Goal: Information Seeking & Learning: Learn about a topic

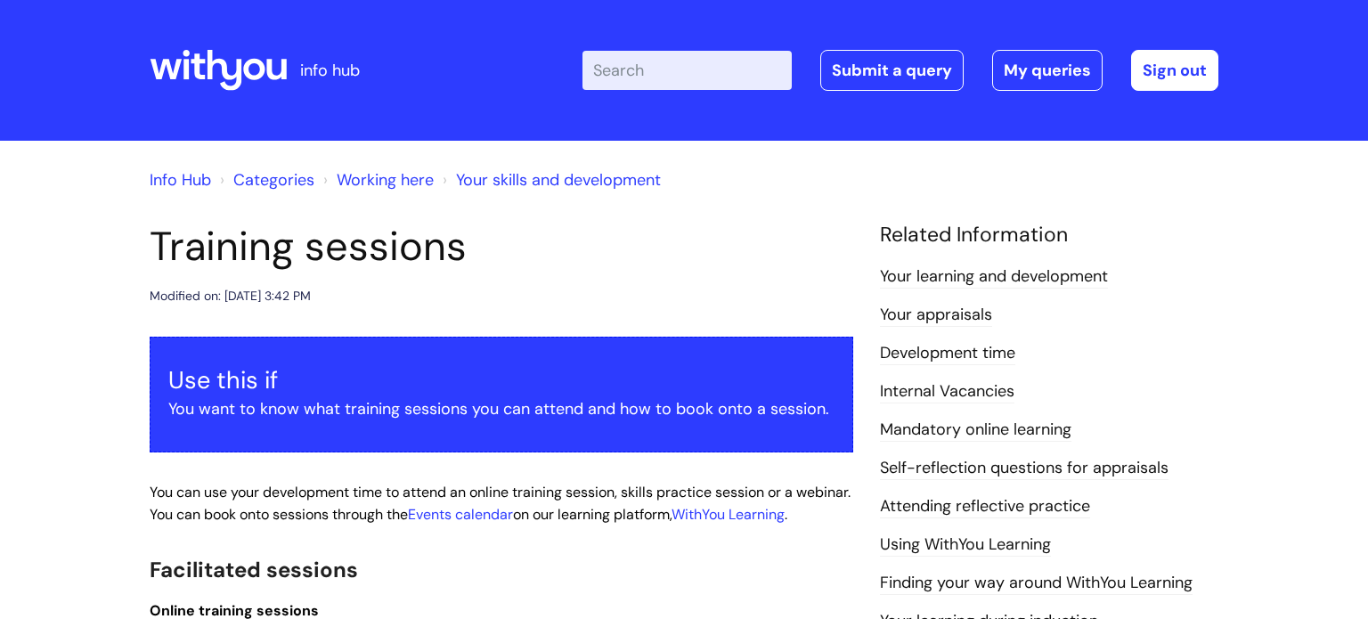
click at [547, 248] on h1 "Training sessions" at bounding box center [502, 247] width 704 height 48
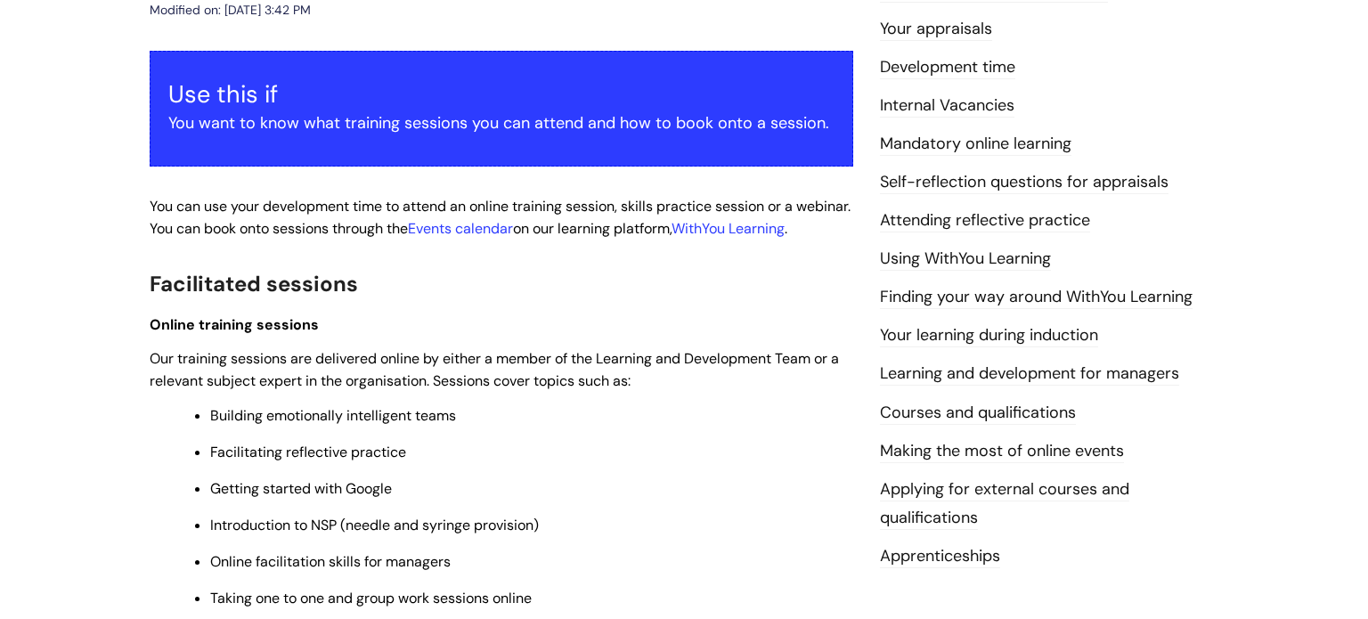
scroll to position [308, 0]
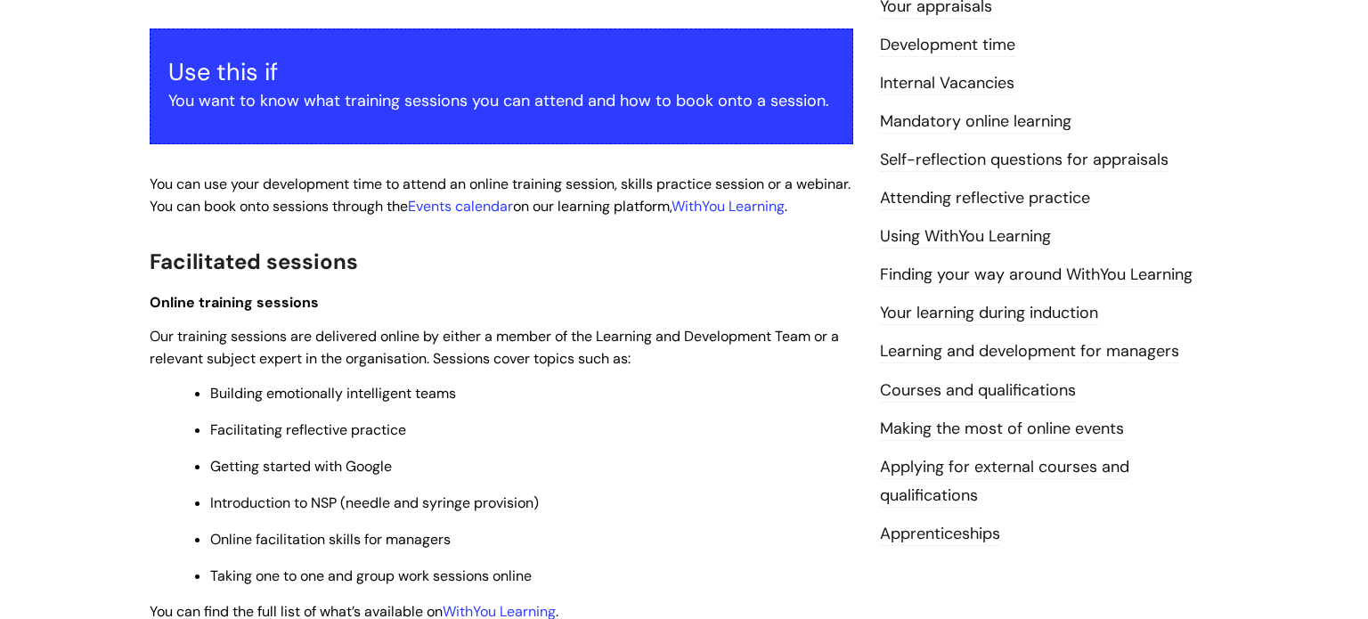
click at [904, 121] on link "Mandatory online learning" at bounding box center [975, 121] width 191 height 23
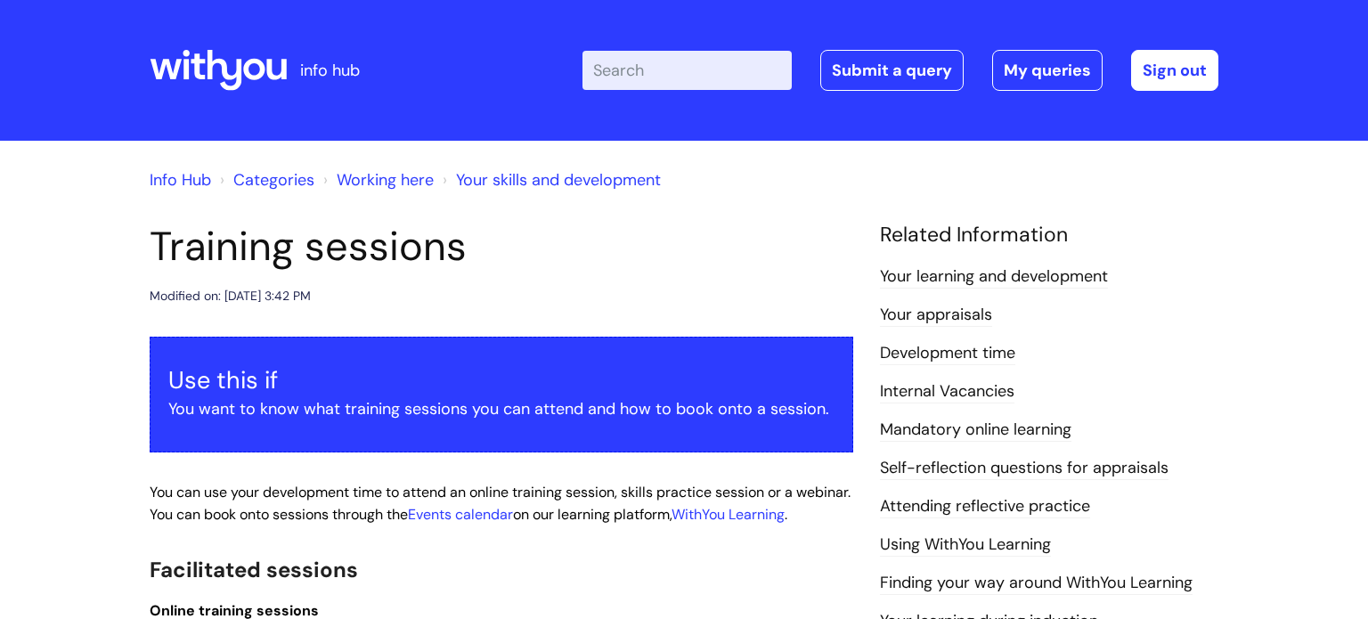
click at [393, 186] on link "Working here" at bounding box center [385, 179] width 97 height 21
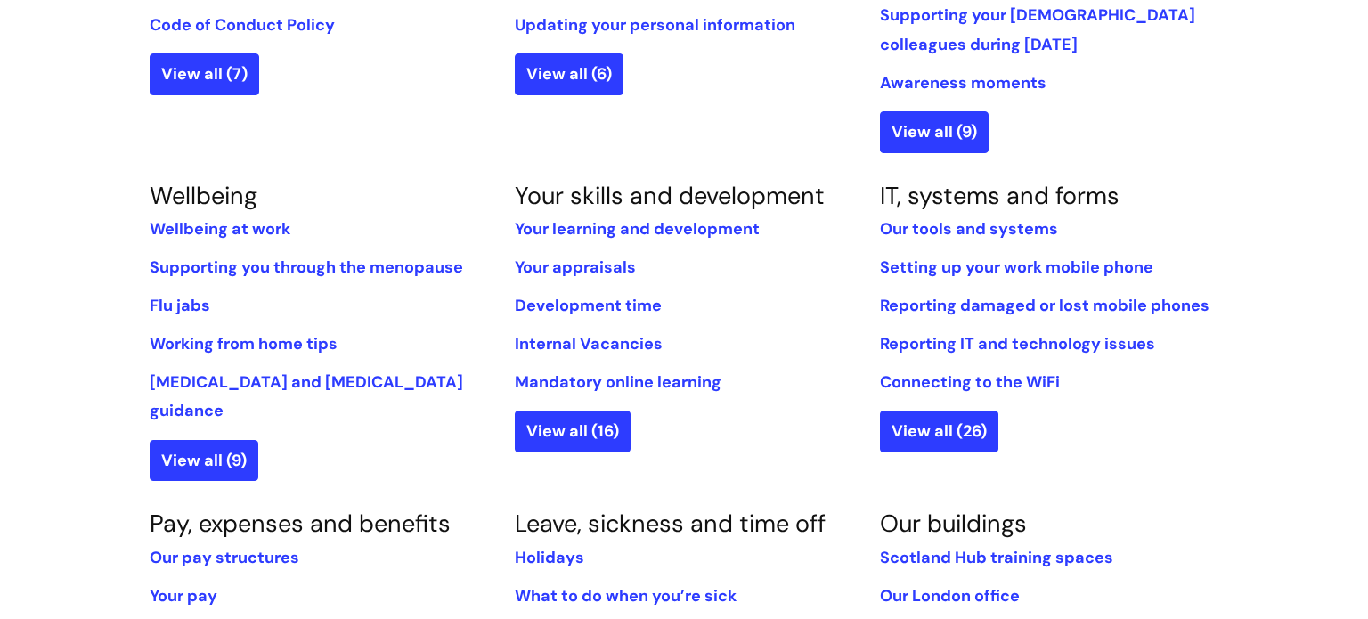
scroll to position [627, 0]
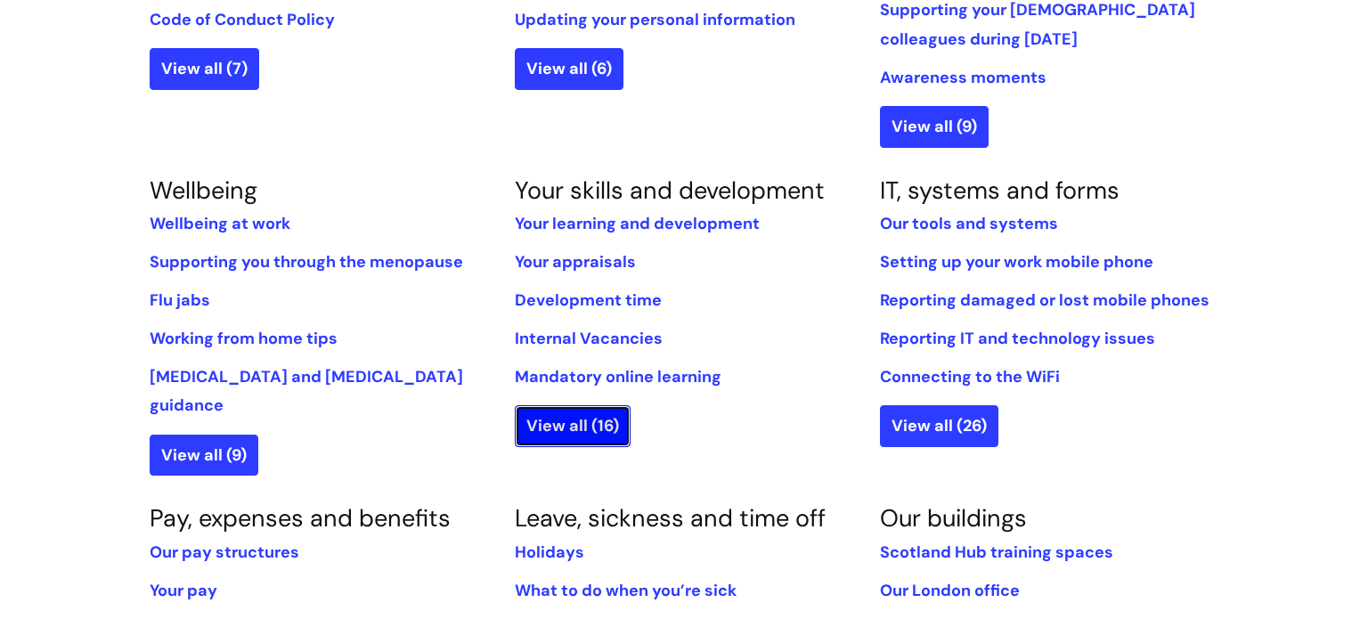
click at [604, 412] on link "View all (16)" at bounding box center [573, 425] width 116 height 41
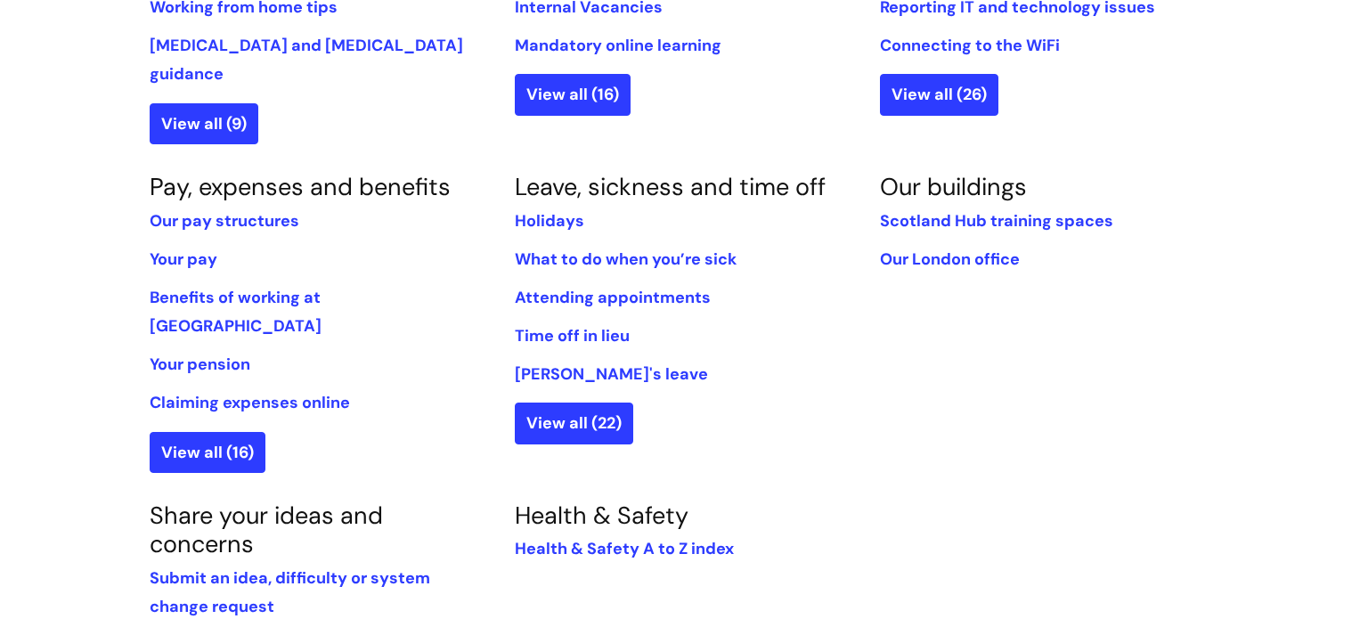
scroll to position [961, 0]
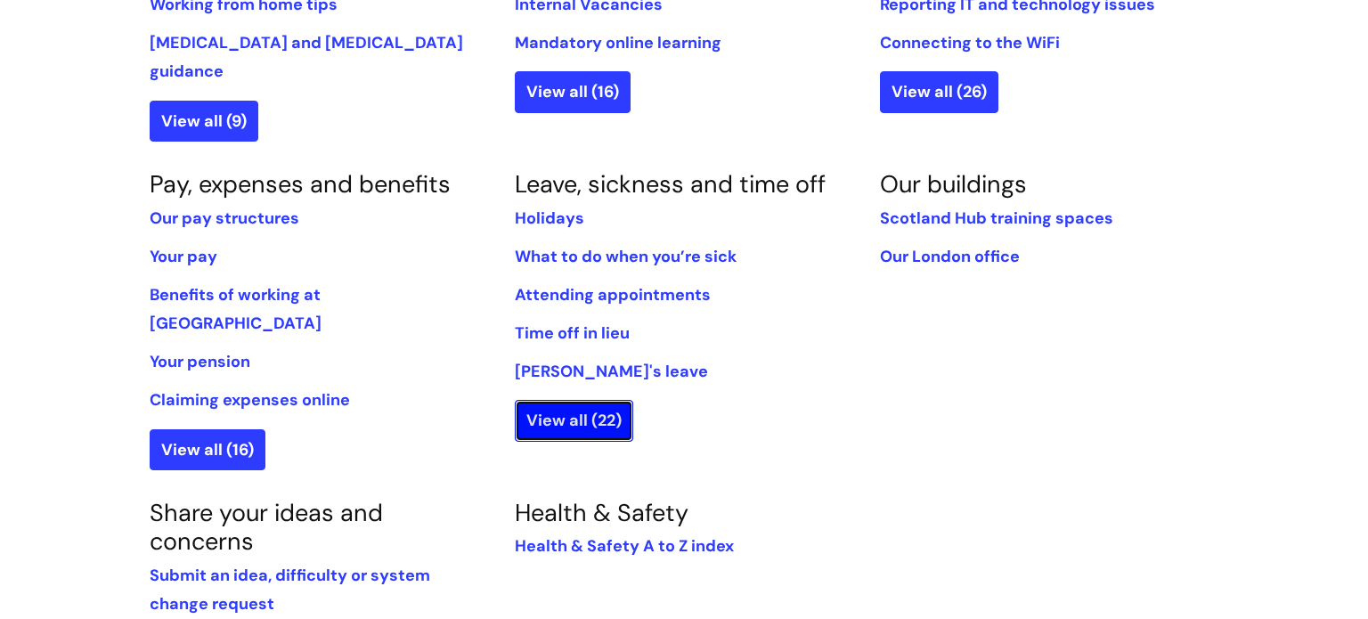
click at [564, 400] on link "View all (22)" at bounding box center [574, 420] width 118 height 41
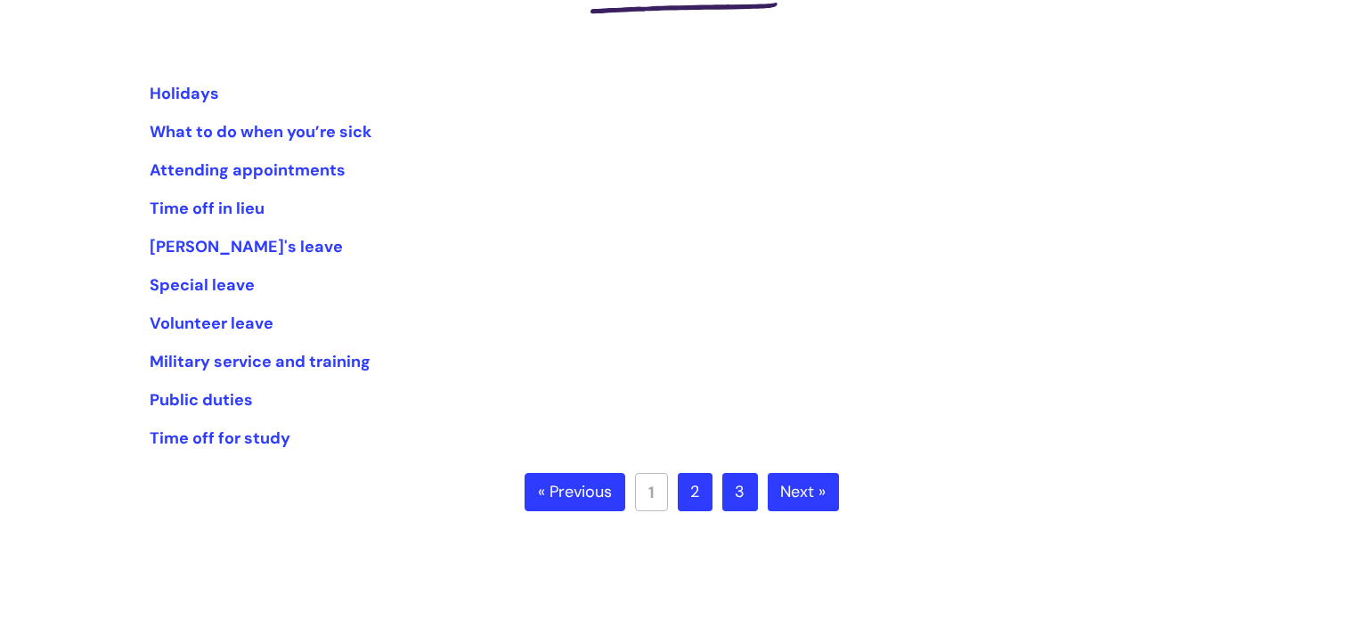
scroll to position [316, 0]
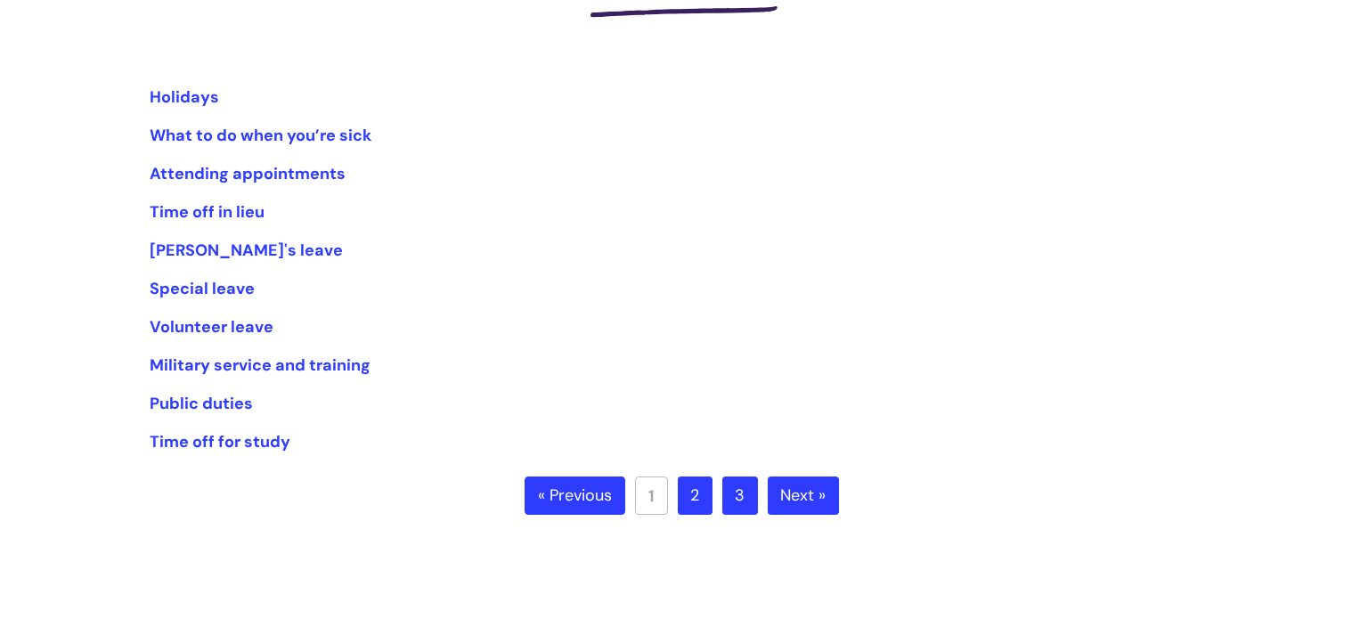
click at [796, 485] on link "Next »" at bounding box center [803, 495] width 71 height 39
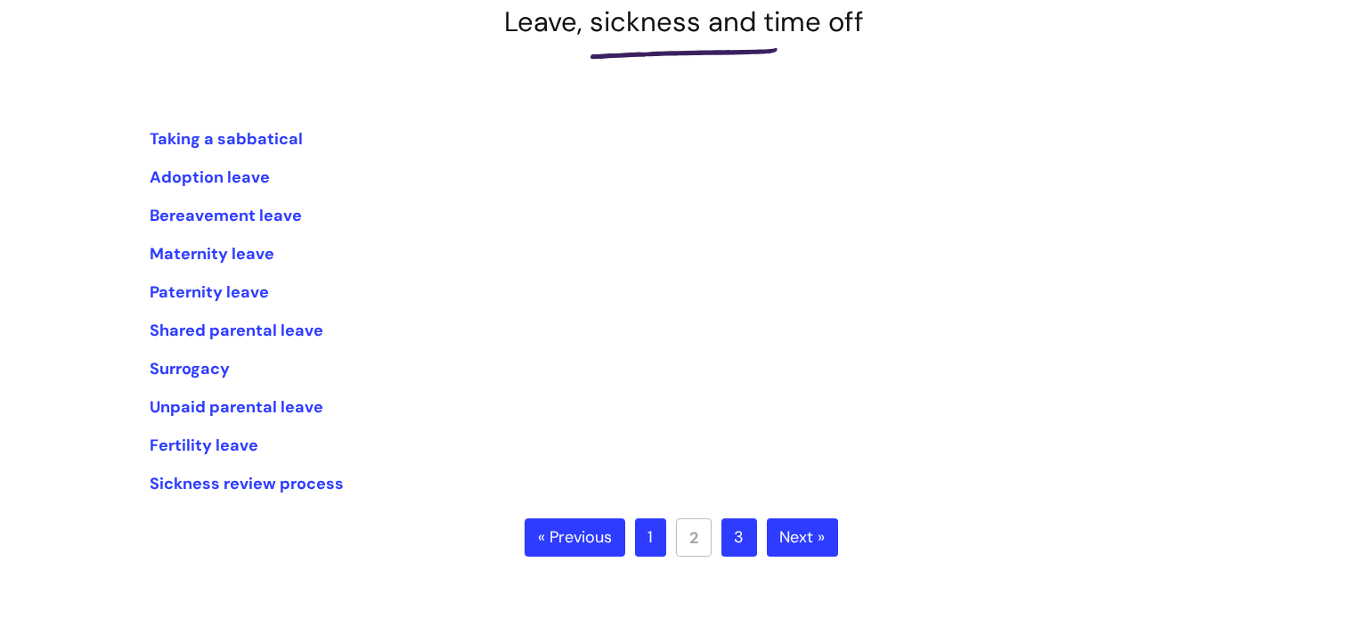
scroll to position [280, 0]
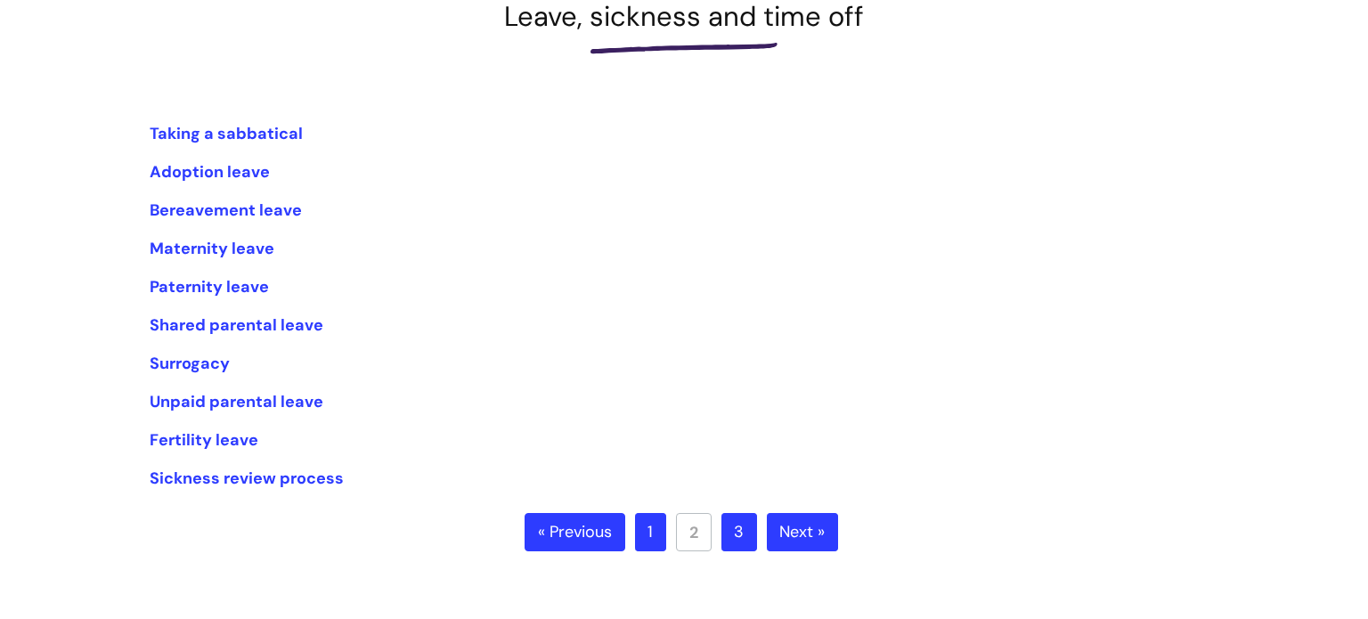
click at [798, 527] on link "Next »" at bounding box center [802, 532] width 71 height 39
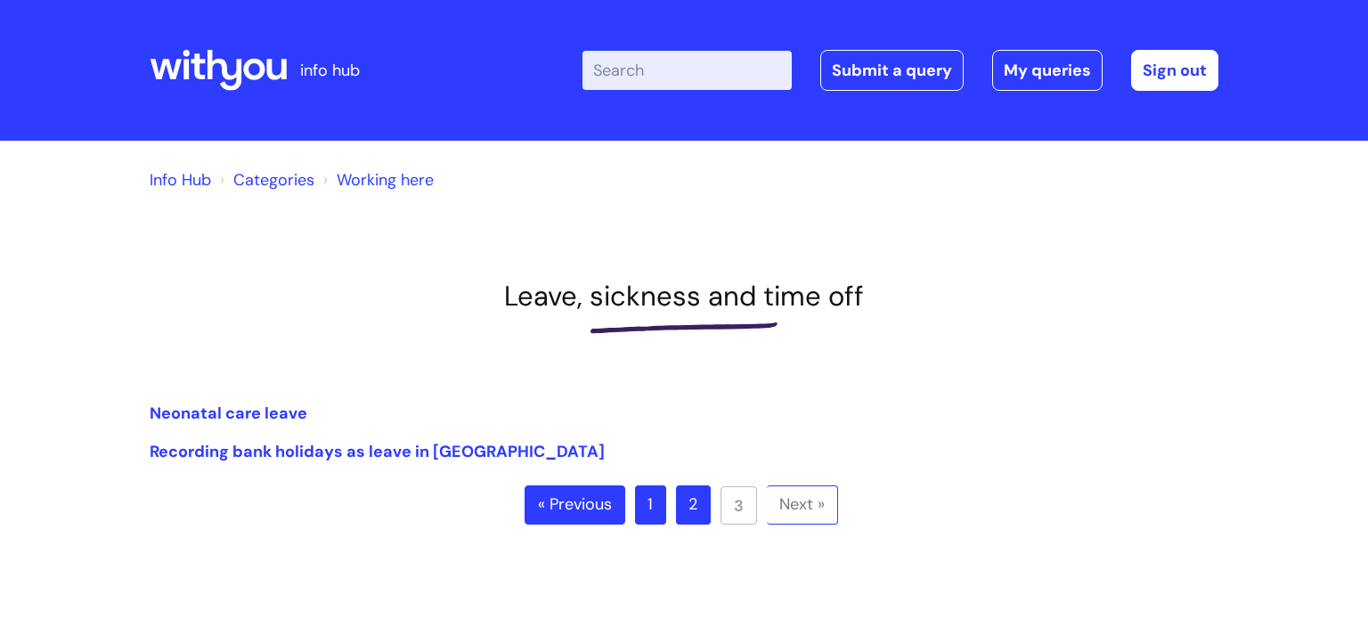
click at [610, 506] on link "« Previous" at bounding box center [575, 504] width 101 height 39
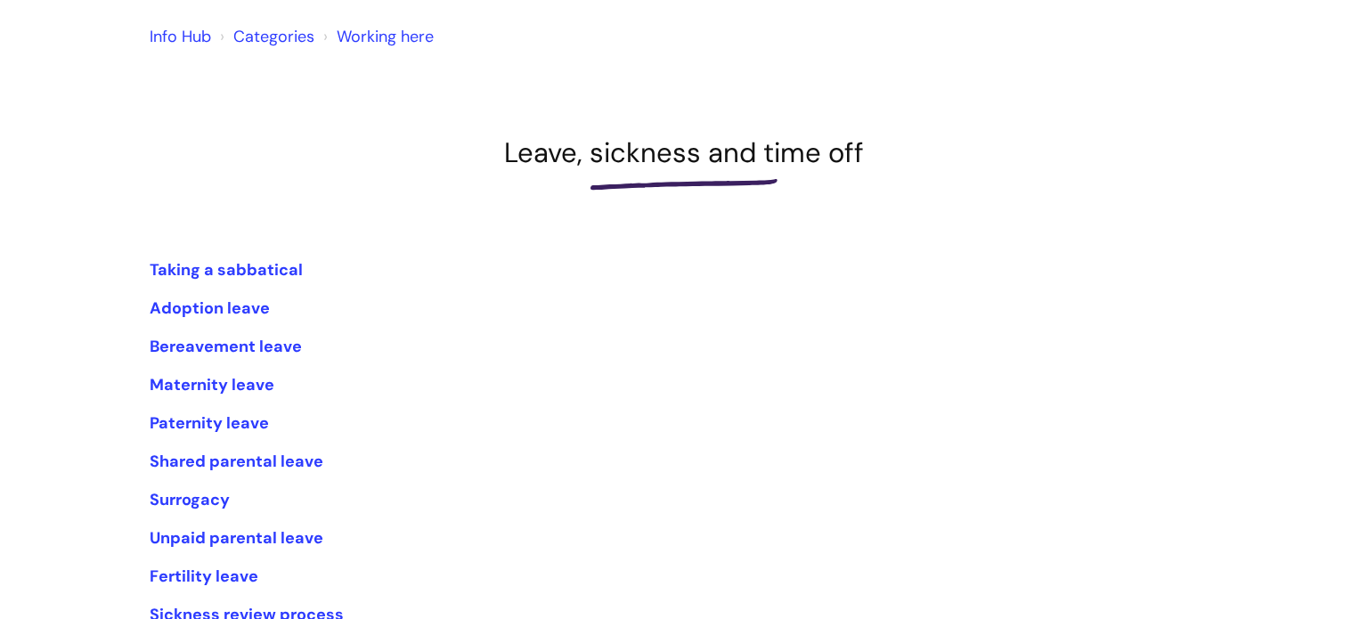
scroll to position [146, 0]
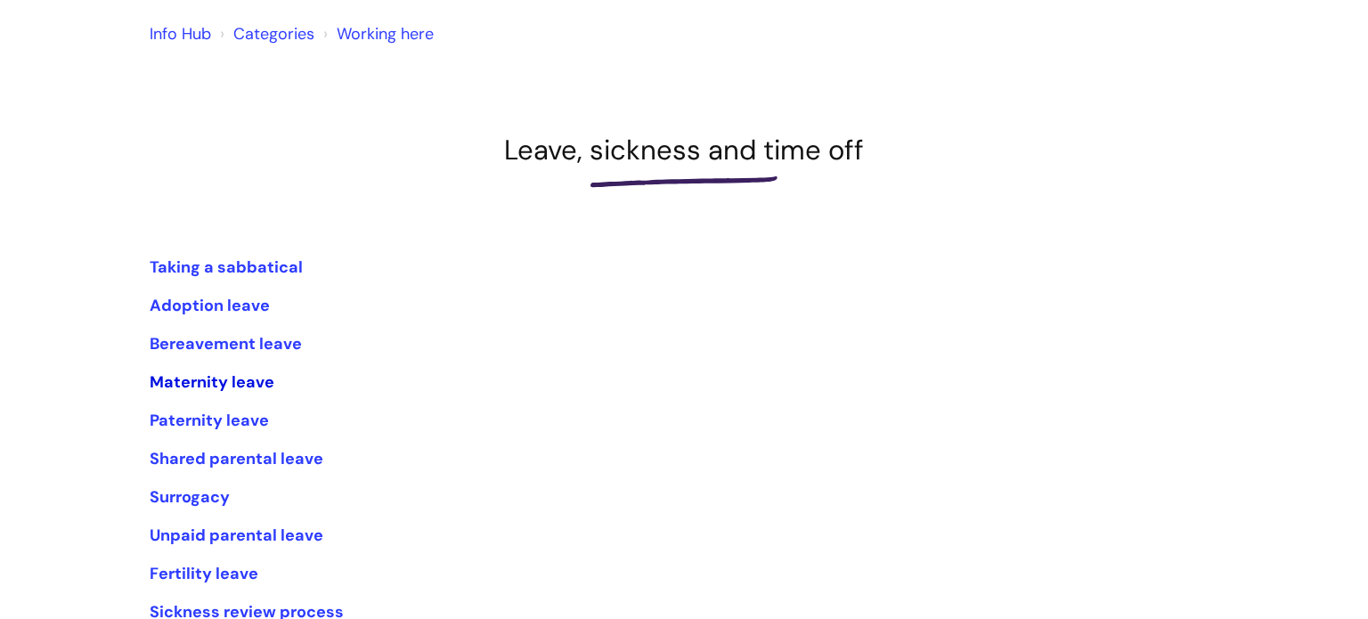
click at [204, 387] on link "Maternity leave" at bounding box center [212, 381] width 125 height 21
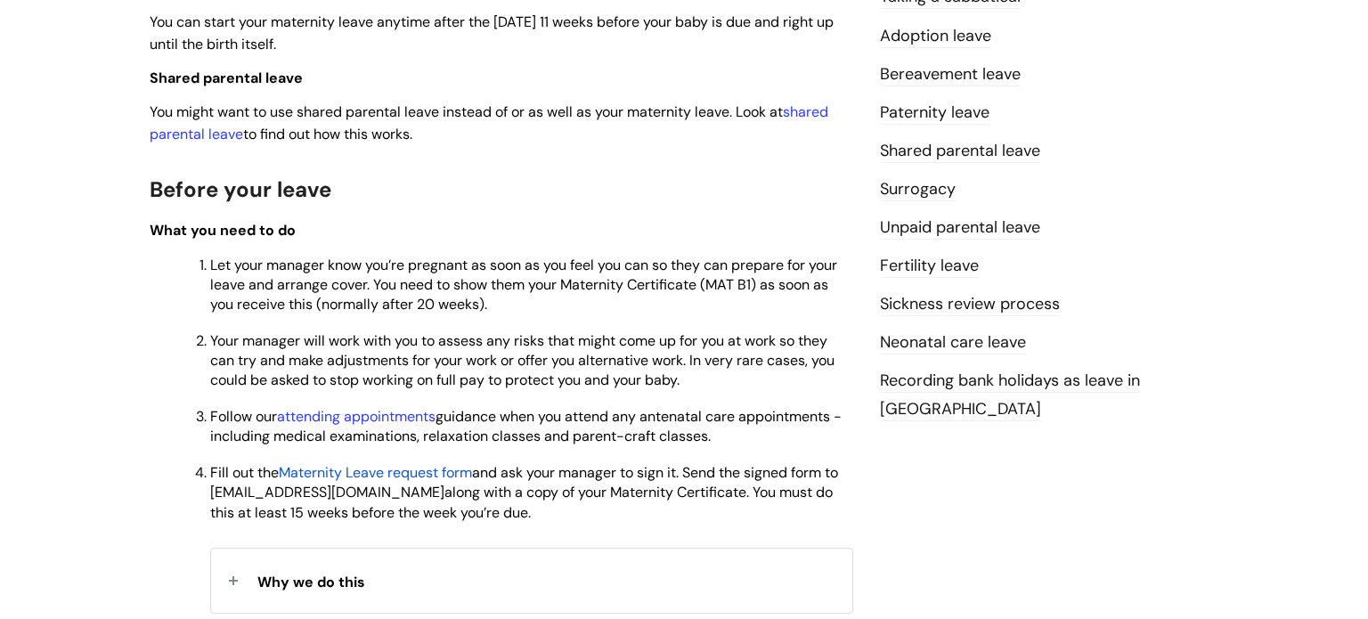
scroll to position [686, 0]
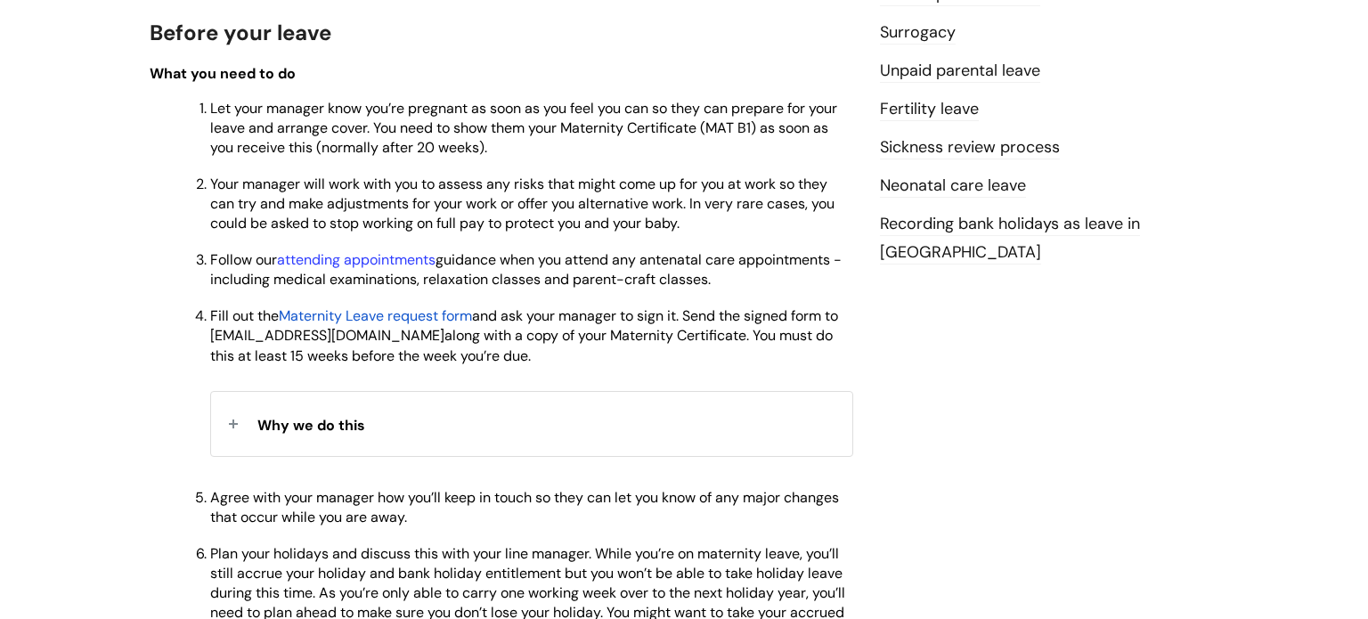
scroll to position [818, 0]
click at [236, 423] on div "Why we do this" at bounding box center [531, 424] width 641 height 63
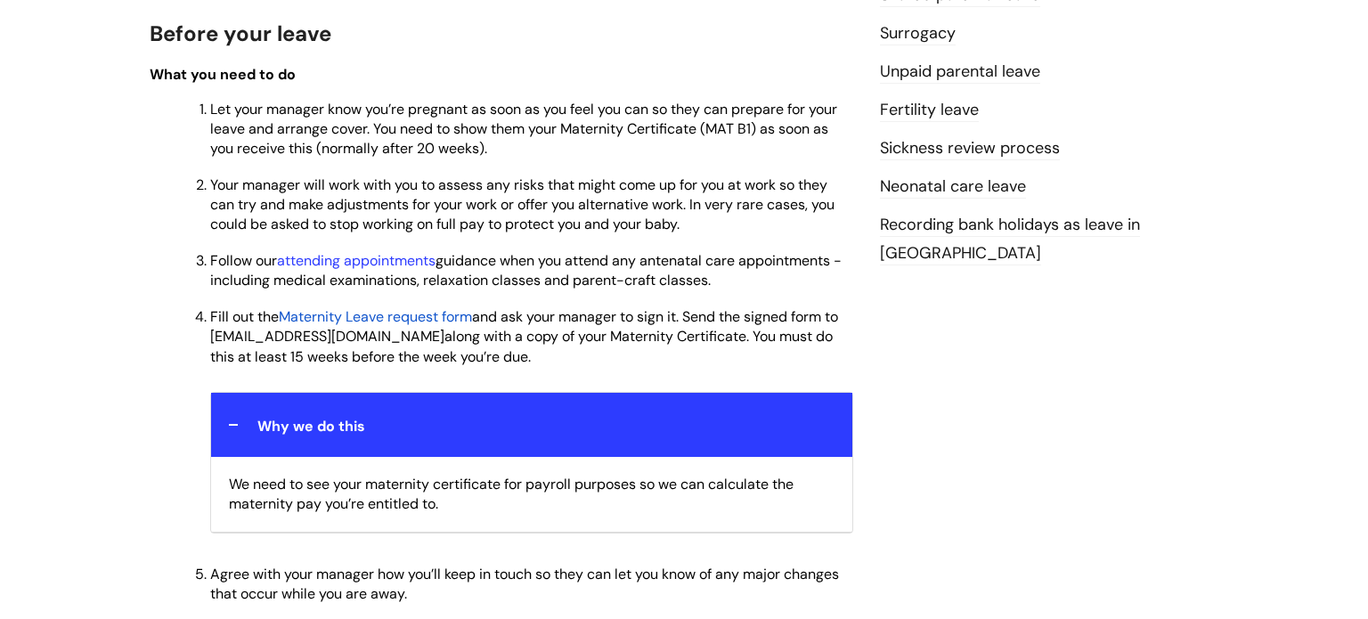
click at [236, 423] on div "Why we do this" at bounding box center [531, 424] width 641 height 63
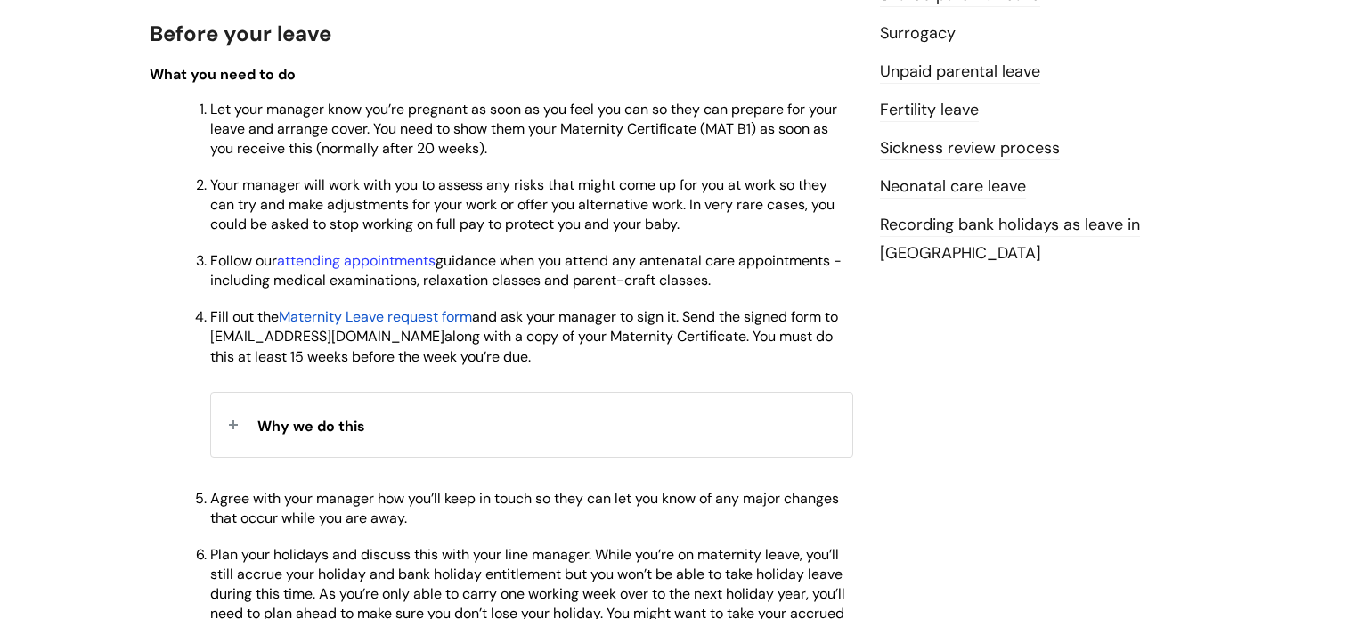
click at [236, 423] on div "Why we do this" at bounding box center [531, 424] width 641 height 63
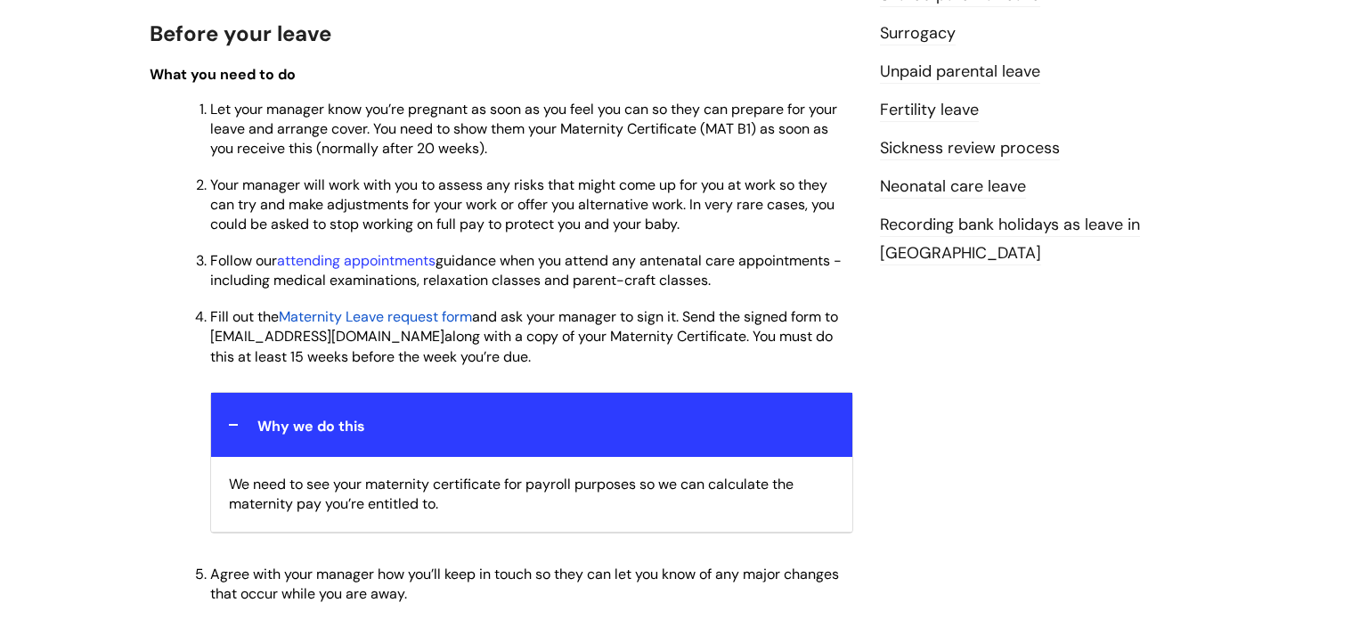
click at [236, 423] on div "Why we do this" at bounding box center [531, 424] width 641 height 63
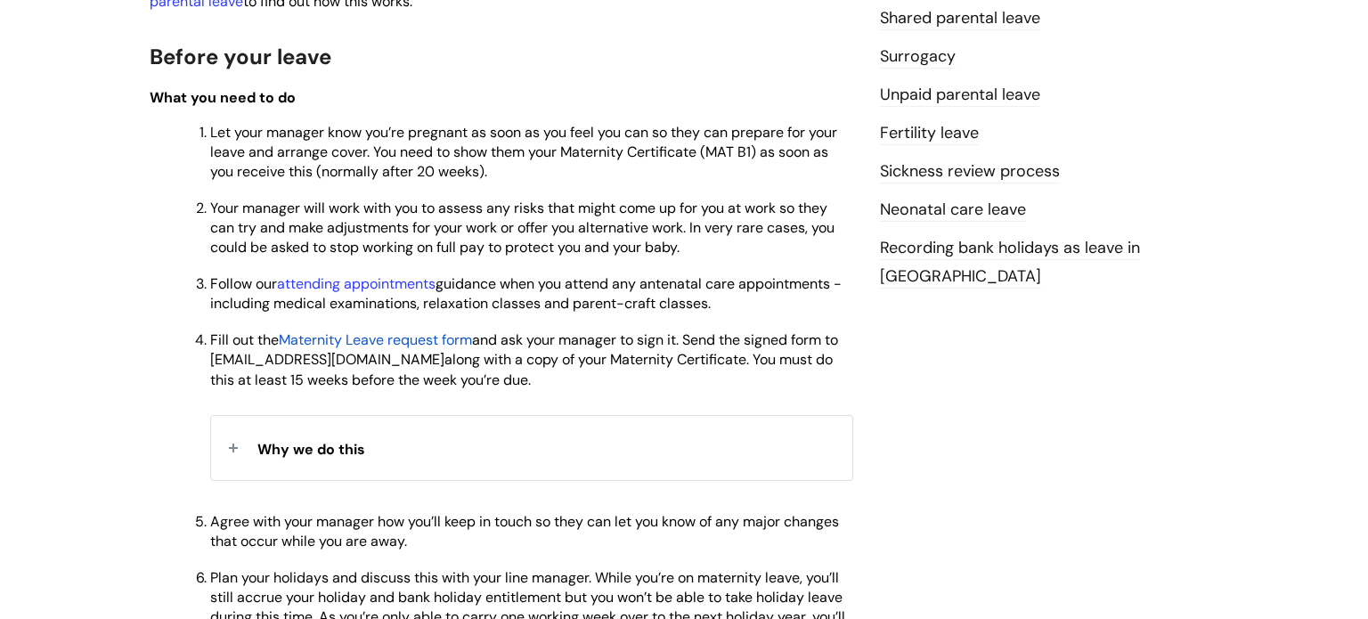
scroll to position [767, 0]
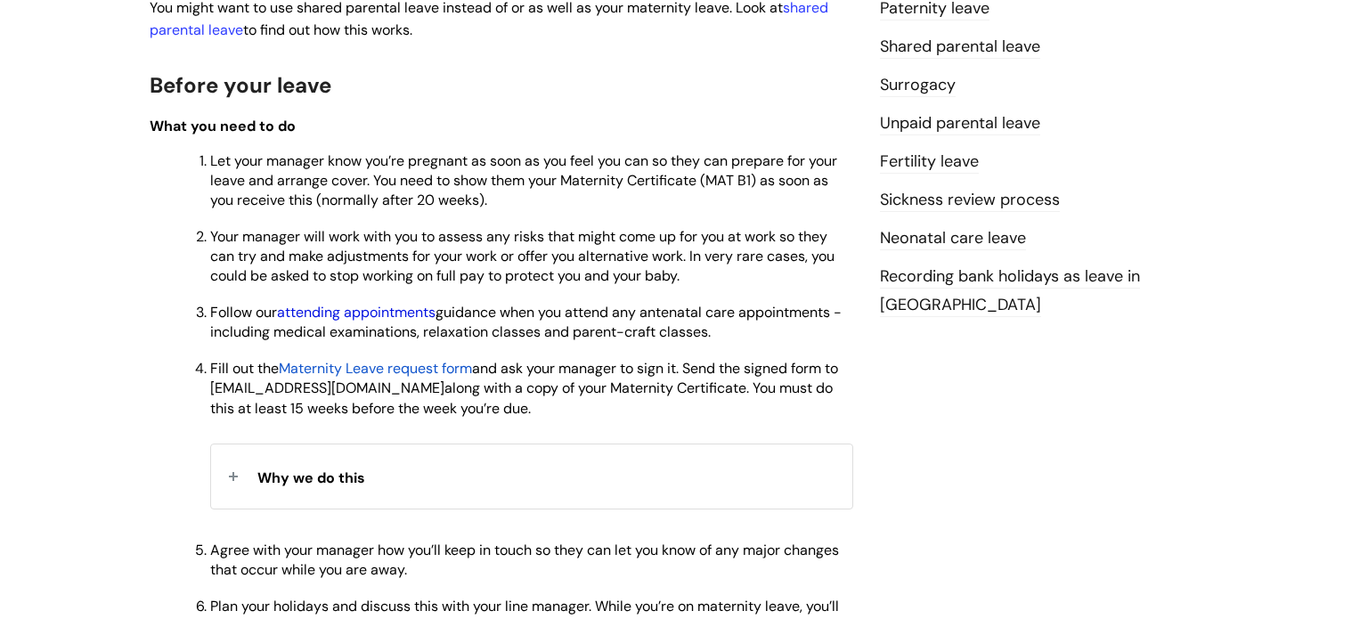
click at [378, 313] on link "attending appointments" at bounding box center [356, 312] width 159 height 19
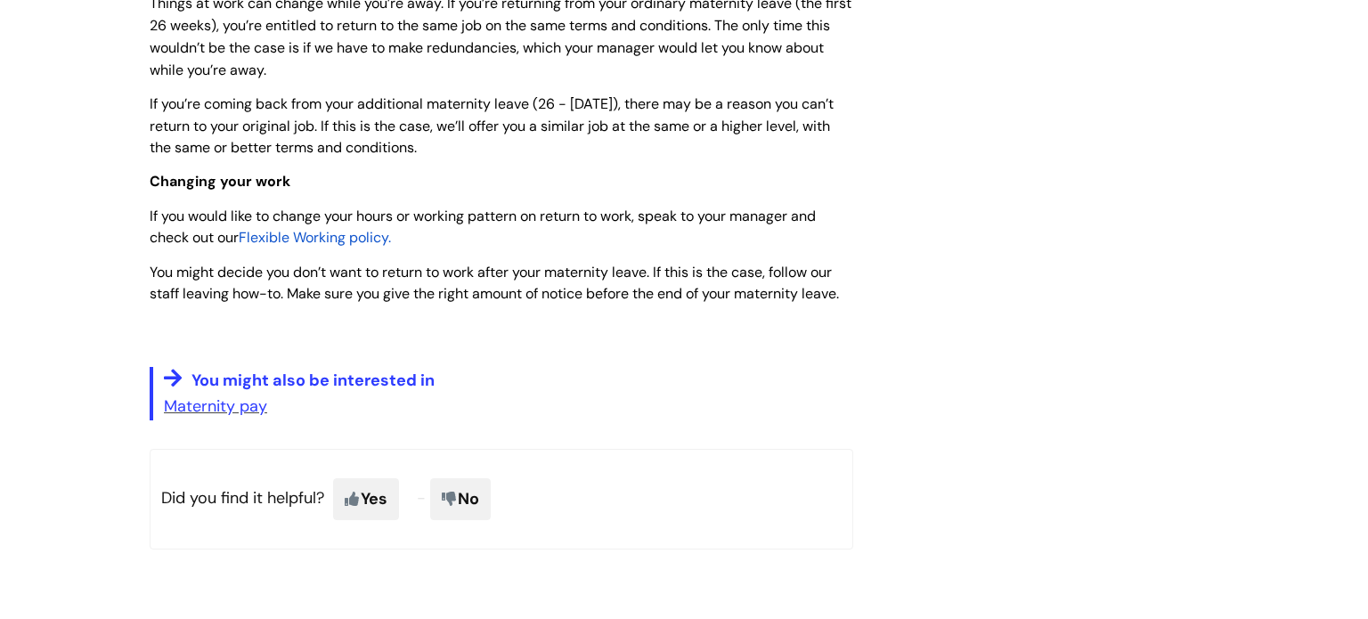
scroll to position [2500, 0]
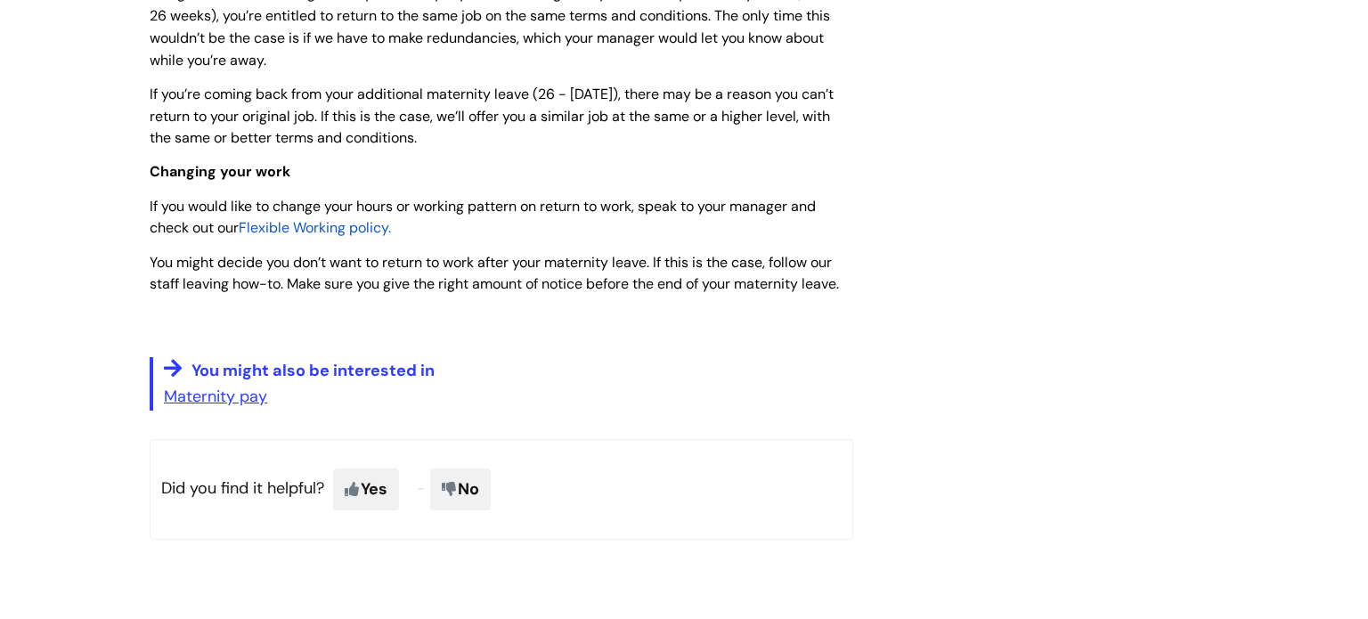
click at [317, 237] on span "Flexible Working policy." at bounding box center [315, 227] width 152 height 19
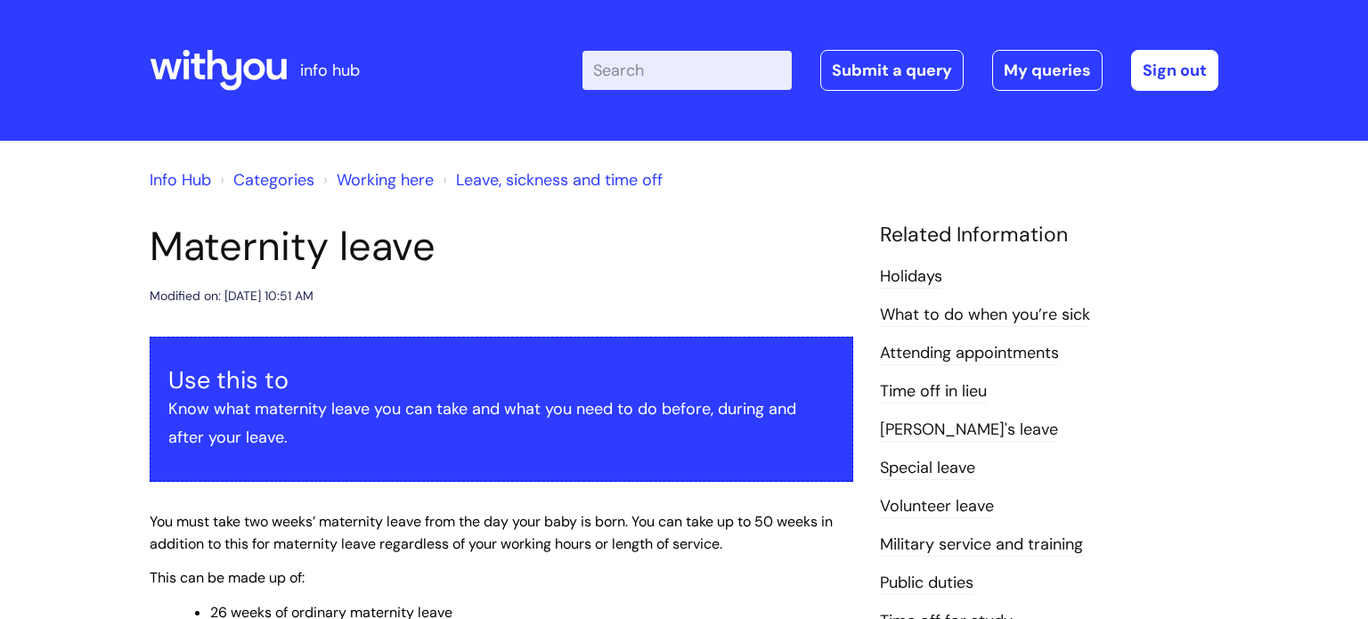
scroll to position [2499, 0]
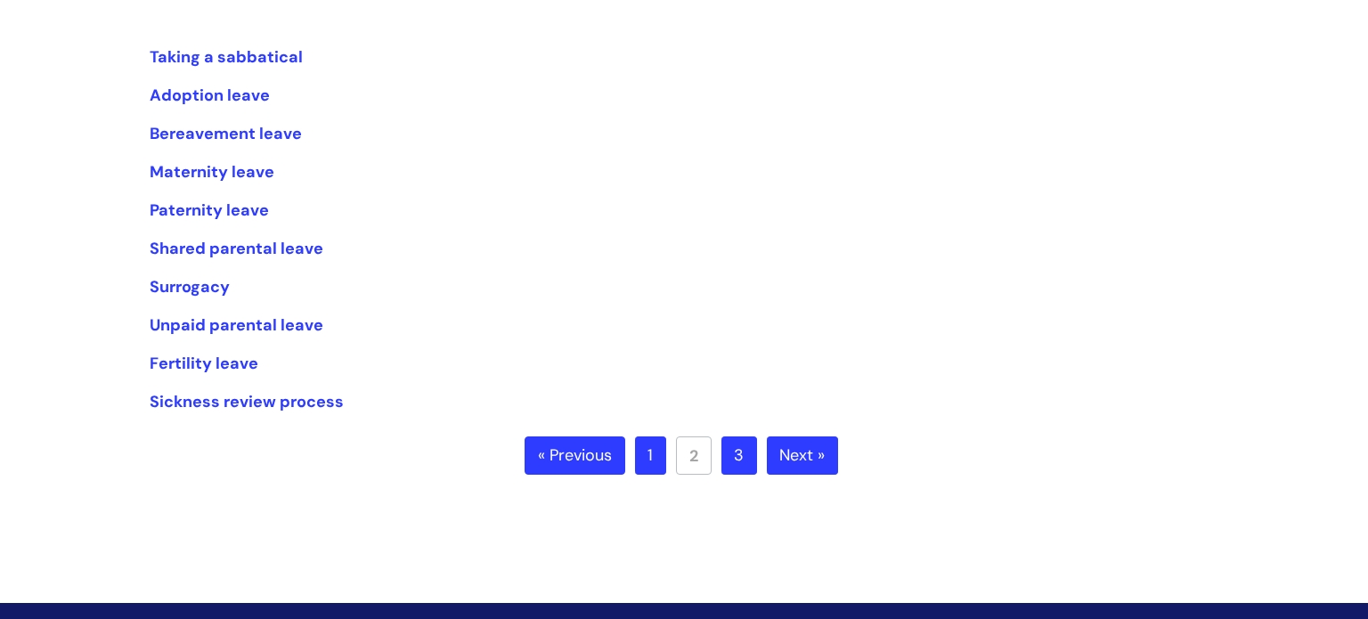
scroll to position [361, 0]
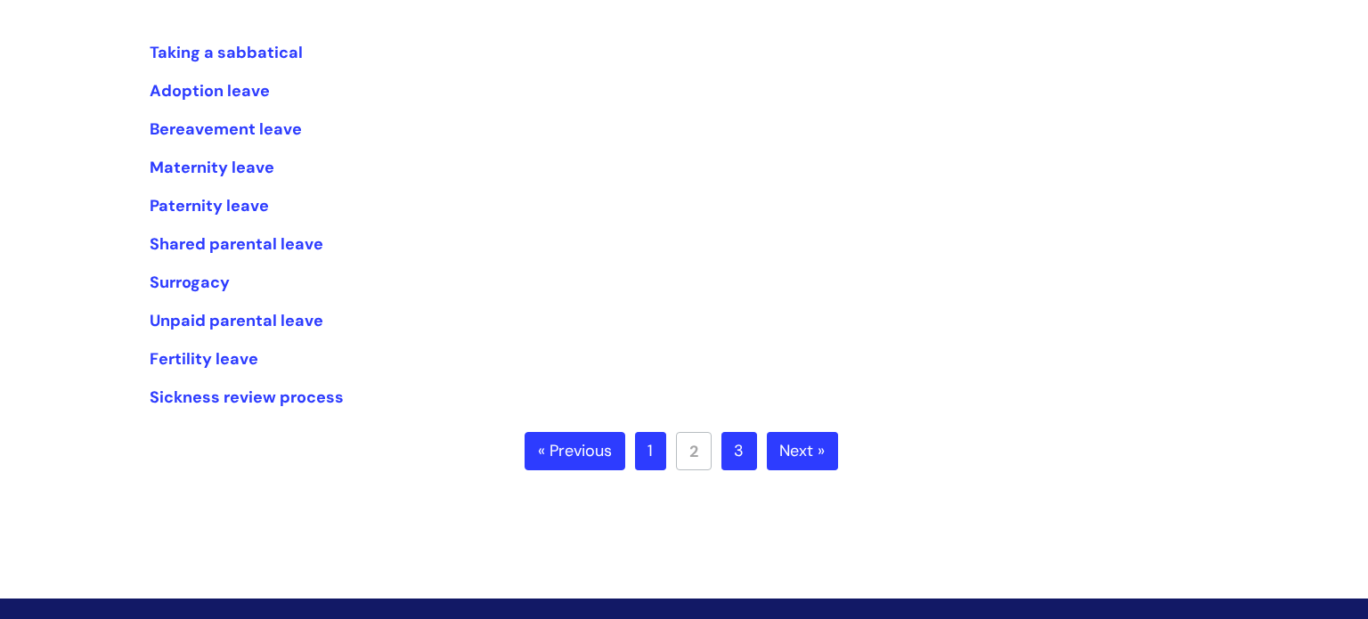
click at [645, 460] on link "1" at bounding box center [650, 451] width 31 height 39
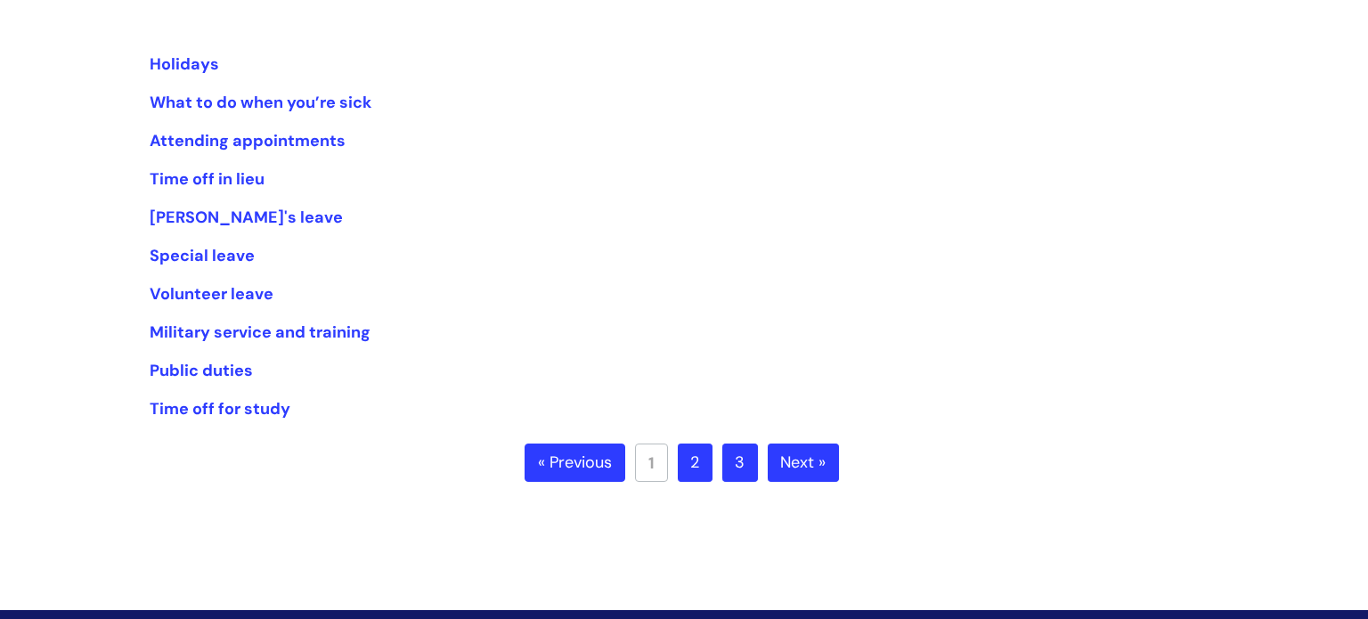
scroll to position [337, 0]
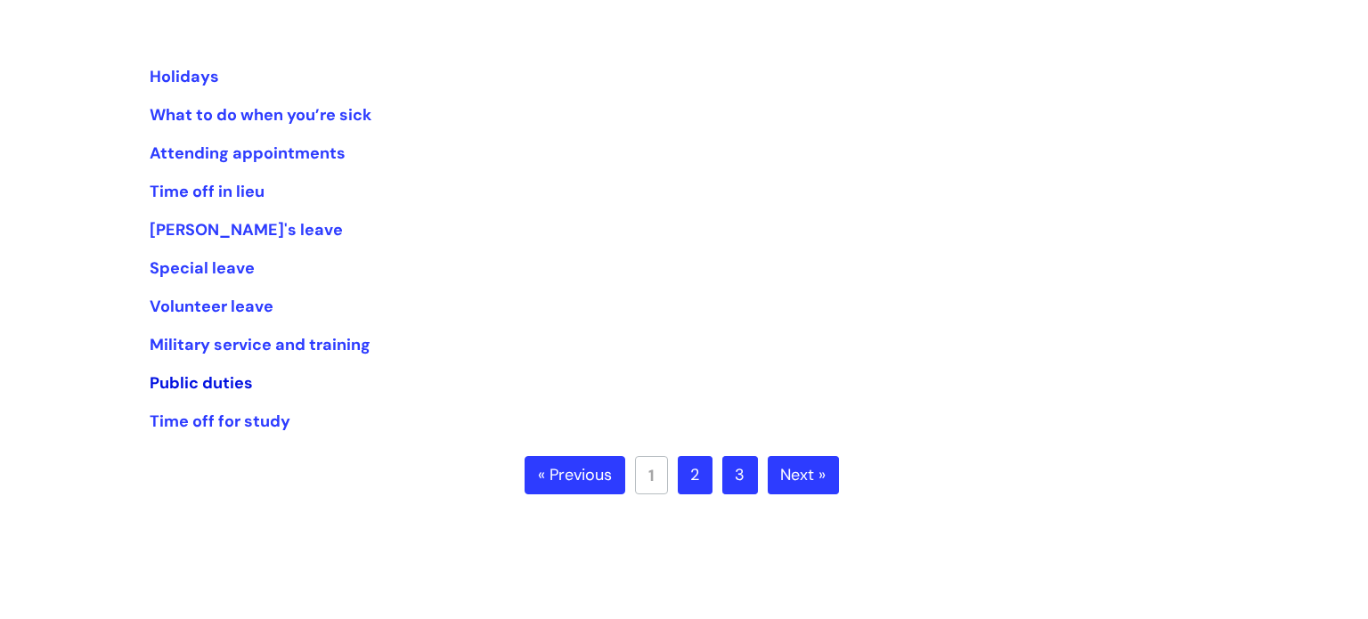
click at [208, 385] on link "Public duties" at bounding box center [201, 382] width 103 height 21
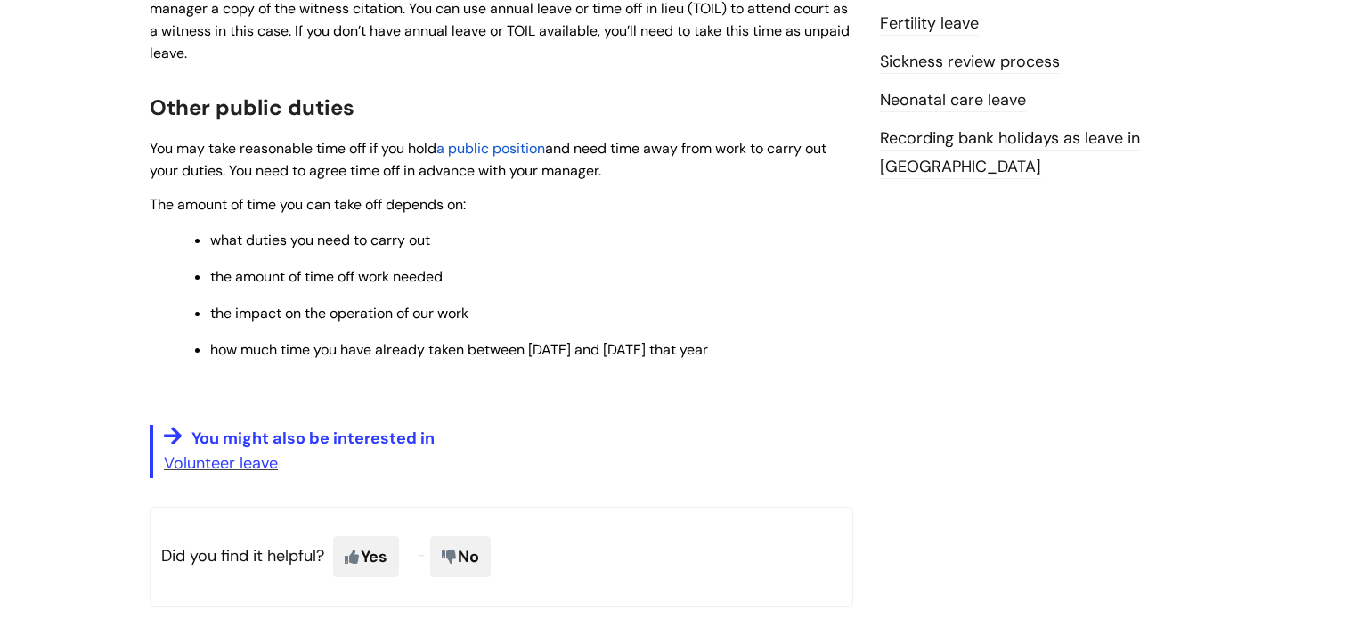
scroll to position [912, 0]
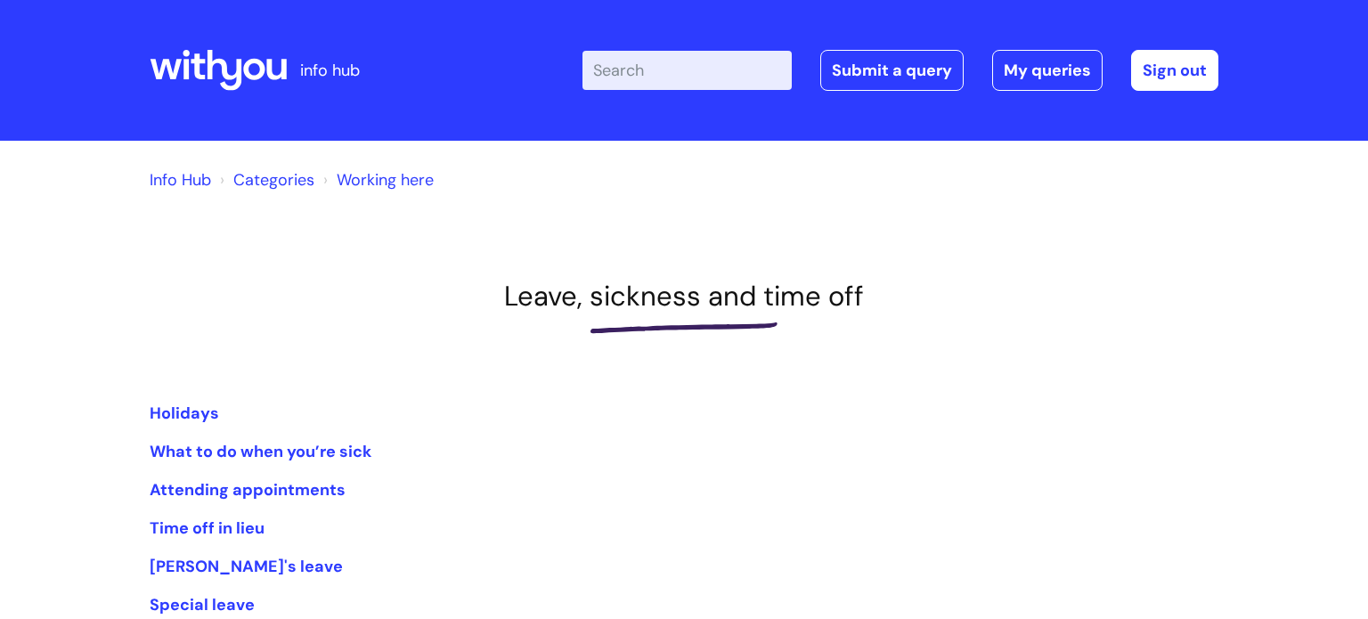
click at [284, 183] on link "Categories" at bounding box center [273, 179] width 81 height 21
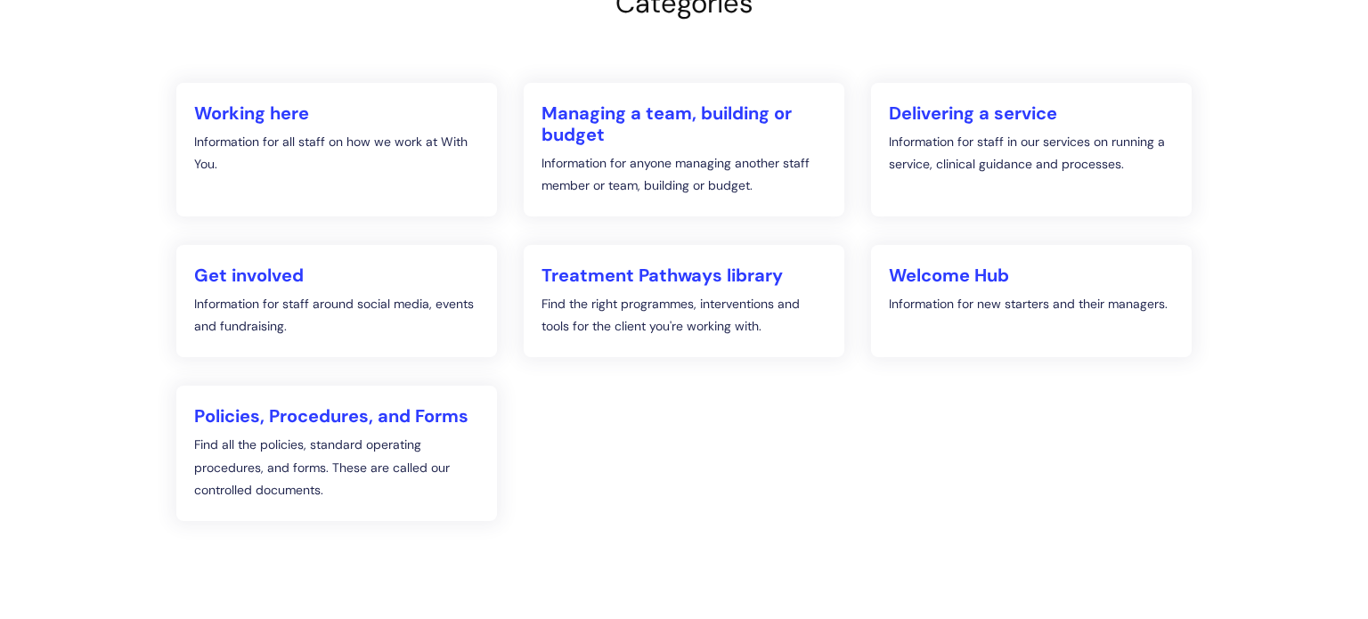
scroll to position [260, 0]
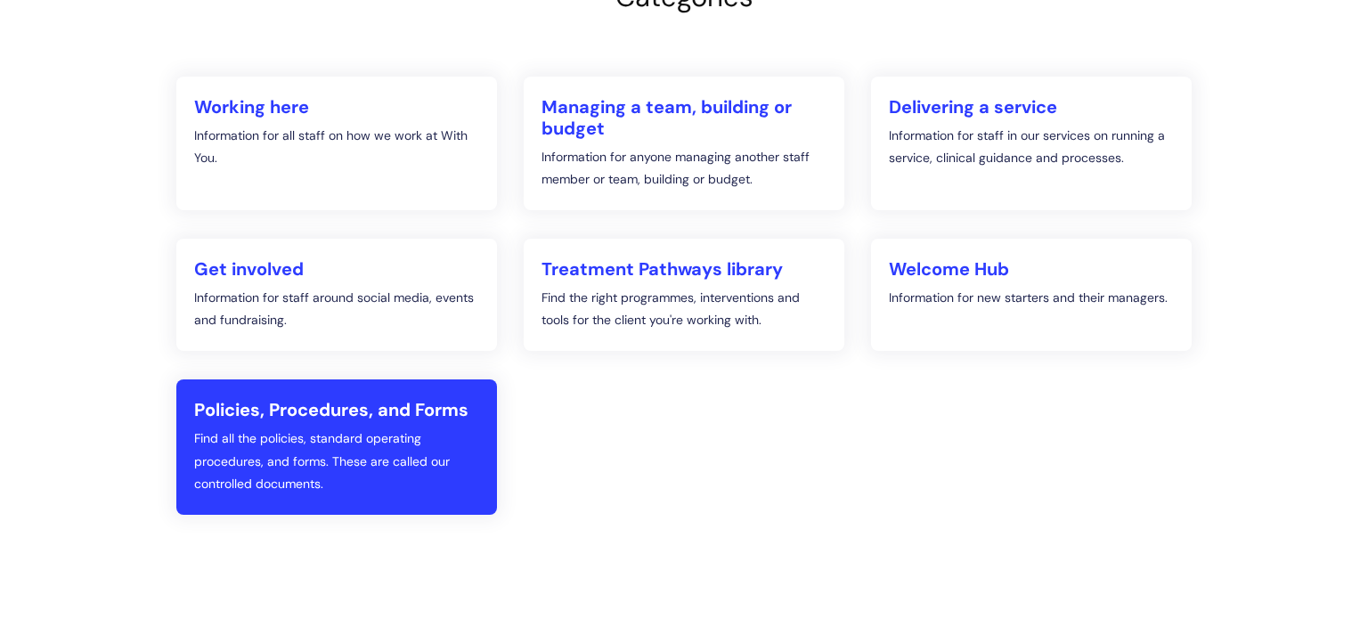
click at [256, 431] on p "Find all the policies, standard operating procedures, and forms. These are call…" at bounding box center [336, 461] width 285 height 68
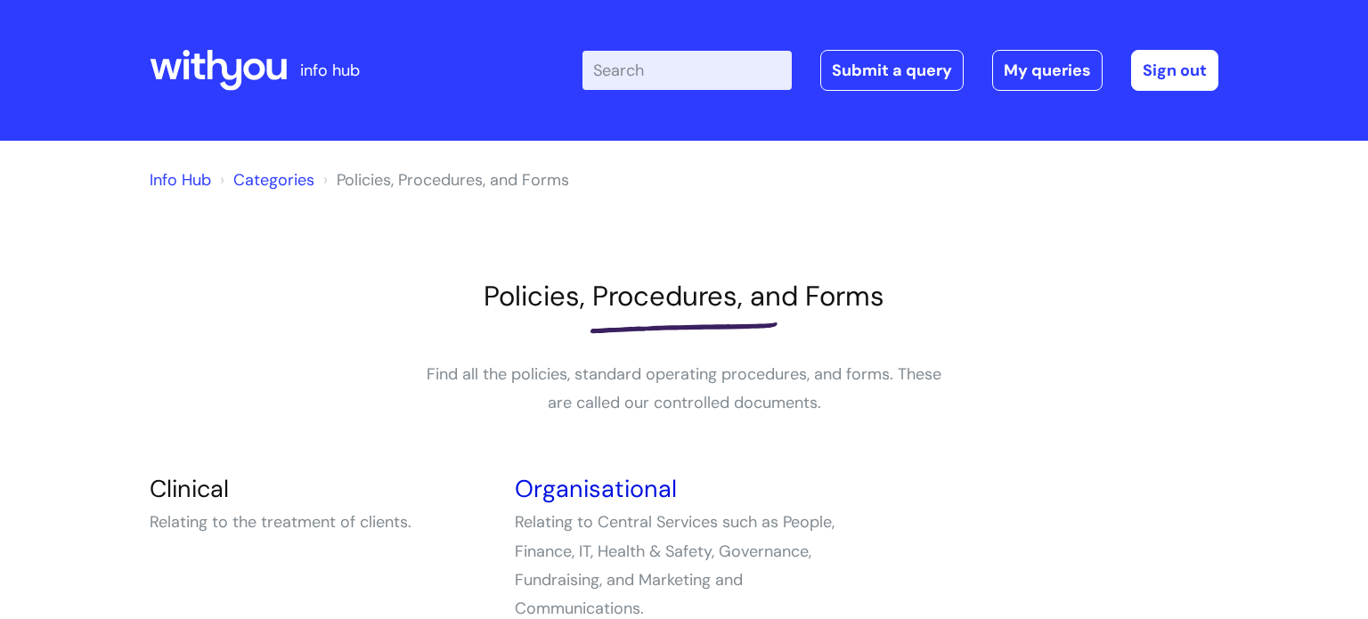
click at [640, 492] on link "Organisational" at bounding box center [596, 488] width 162 height 31
click at [194, 488] on link "Clinical" at bounding box center [189, 488] width 79 height 31
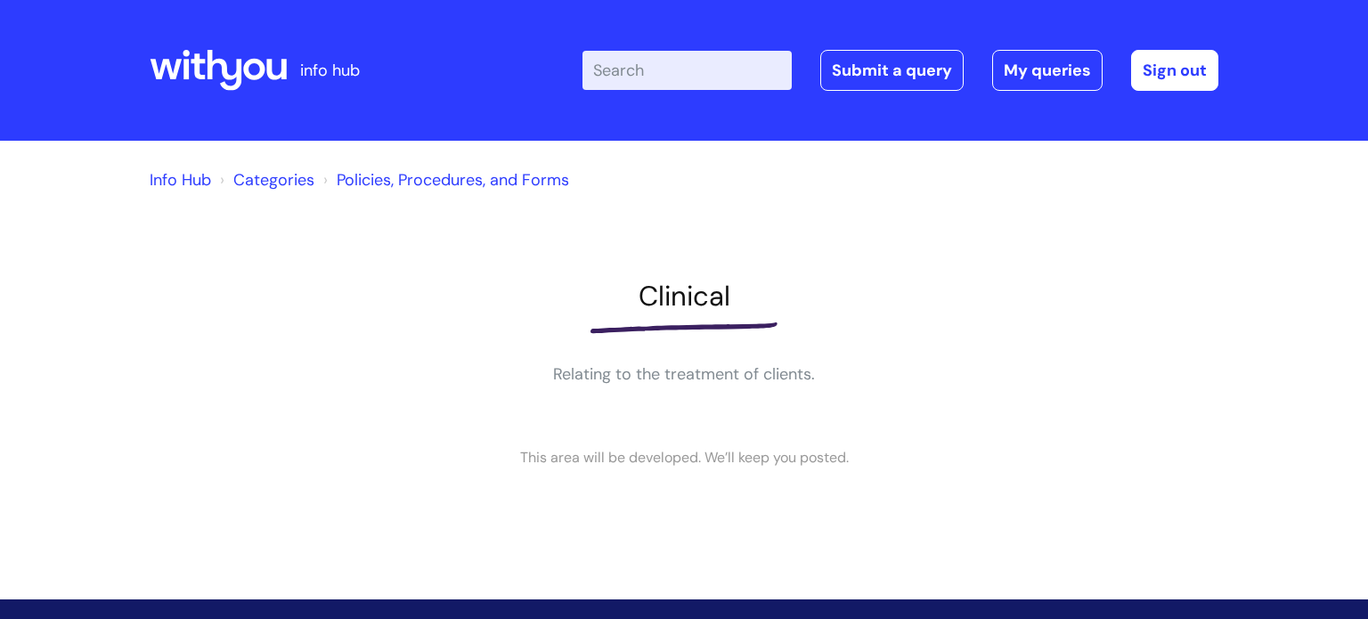
click at [250, 182] on link "Categories" at bounding box center [273, 179] width 81 height 21
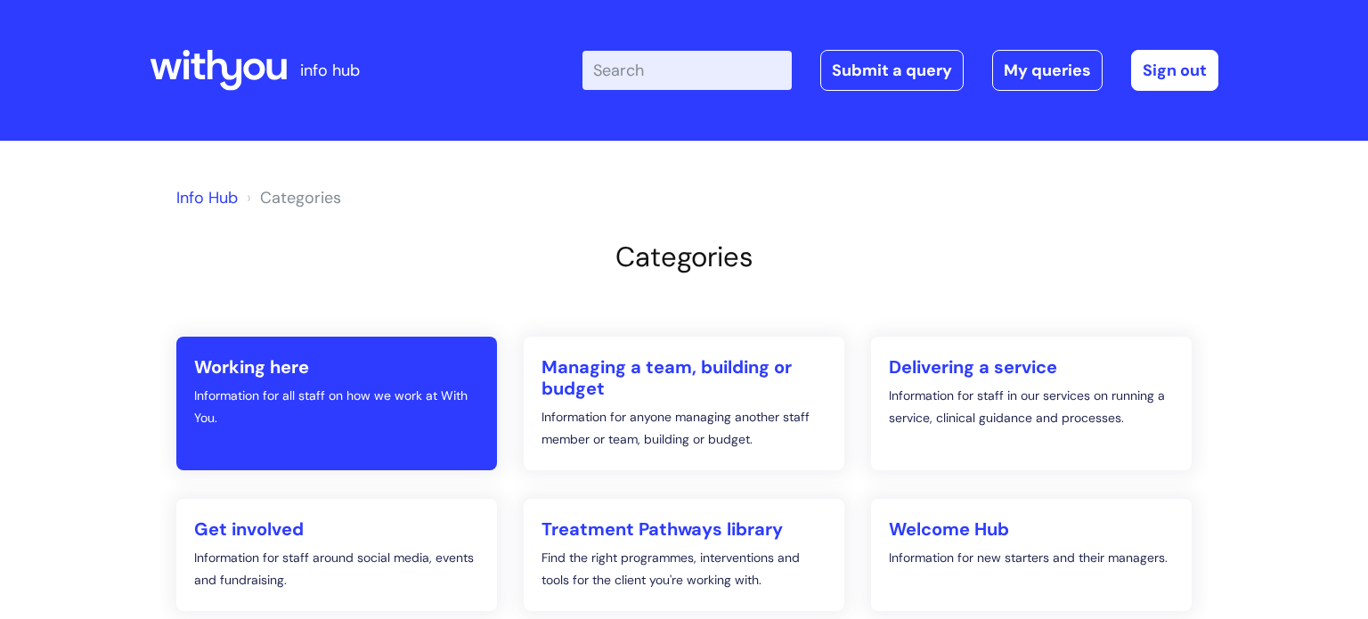
click at [246, 407] on p "Information for all staff on how we work at With You." at bounding box center [336, 407] width 285 height 45
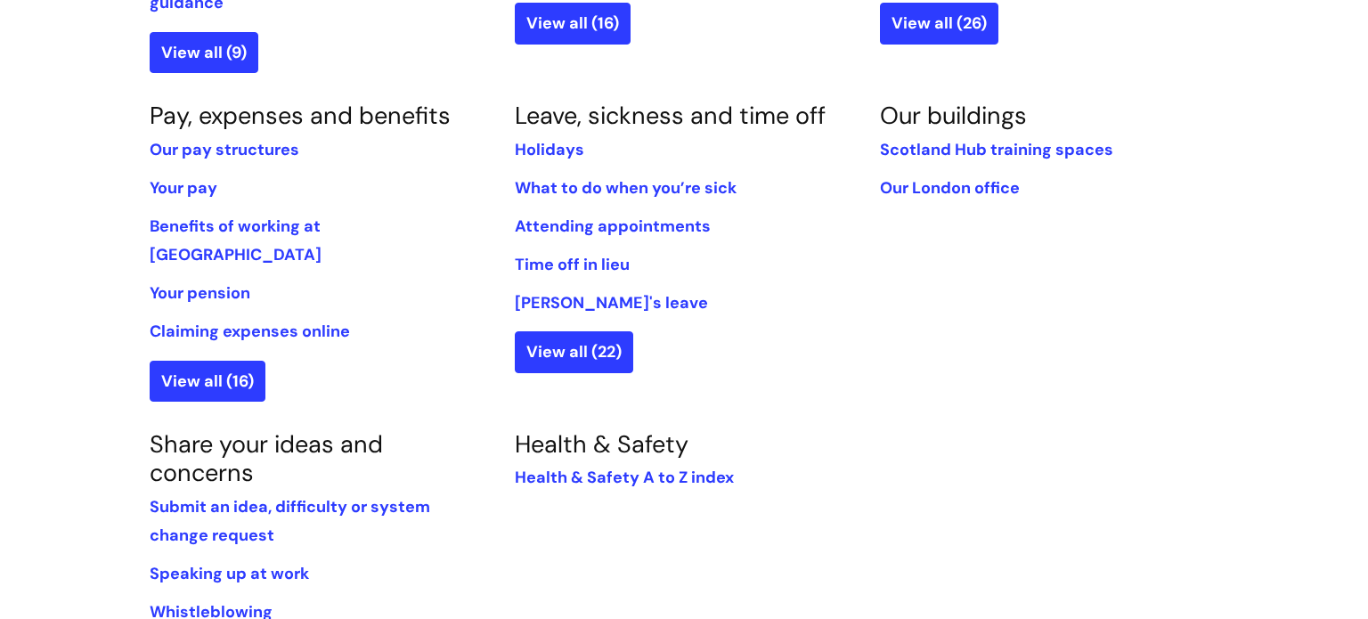
scroll to position [1027, 0]
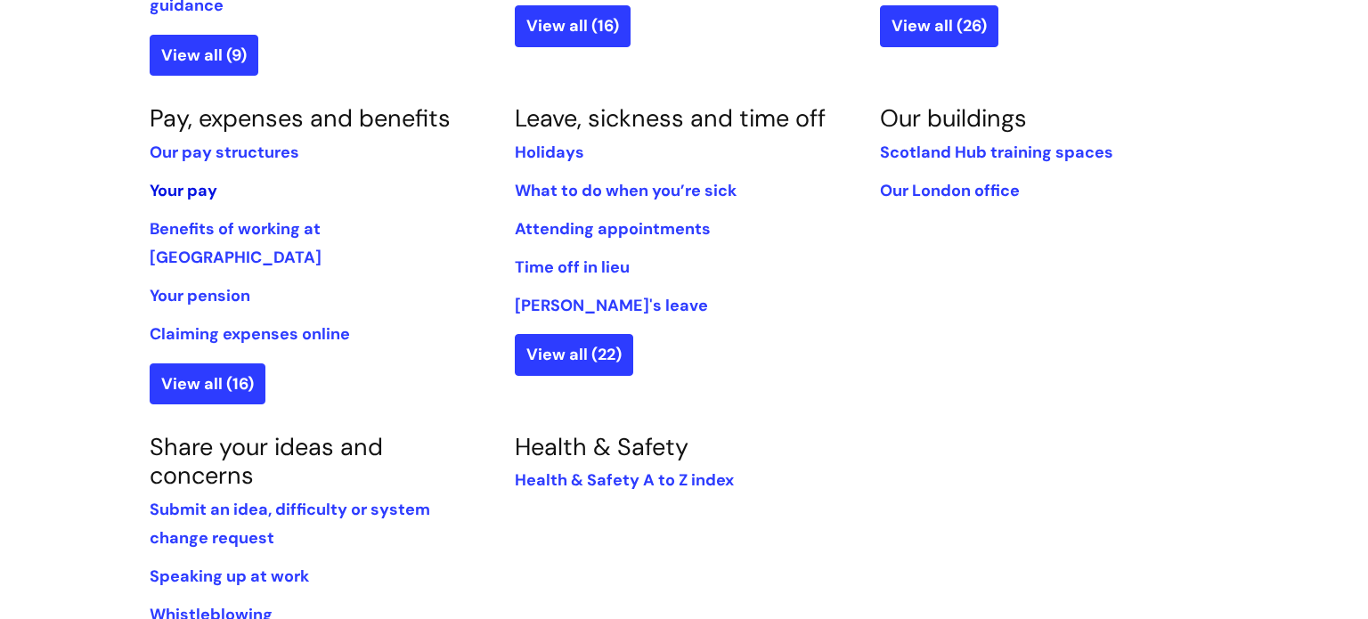
click at [177, 180] on link "Your pay" at bounding box center [184, 190] width 68 height 21
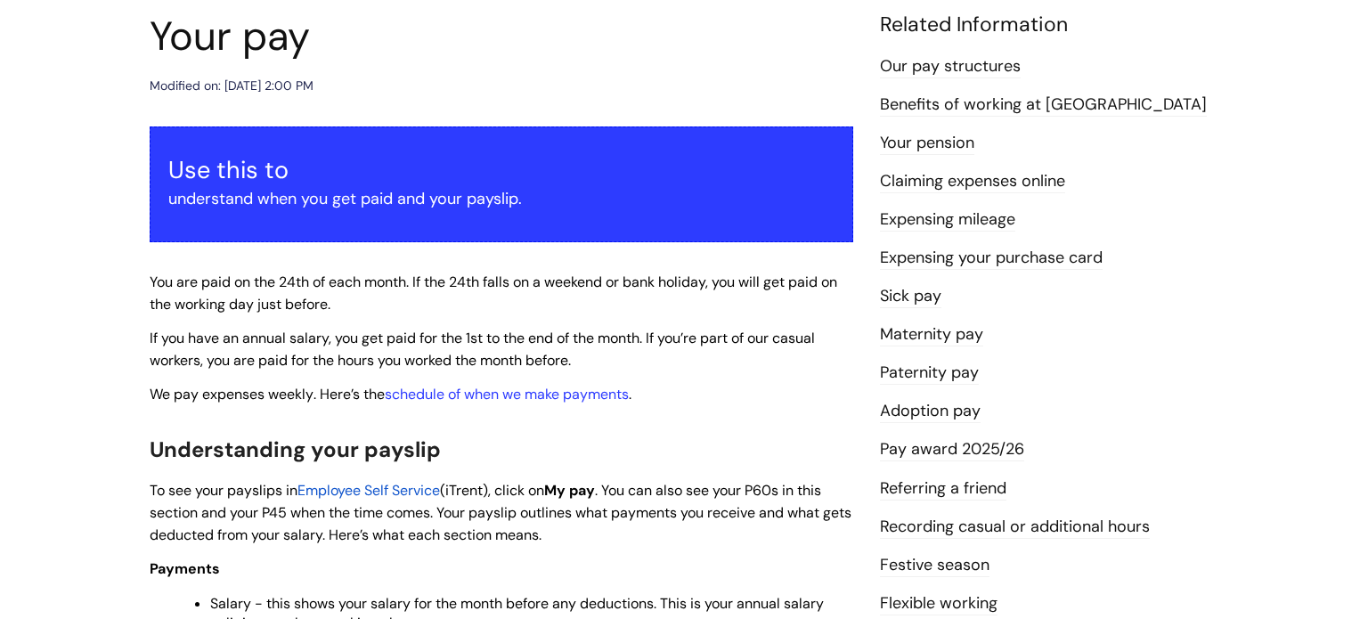
scroll to position [203, 0]
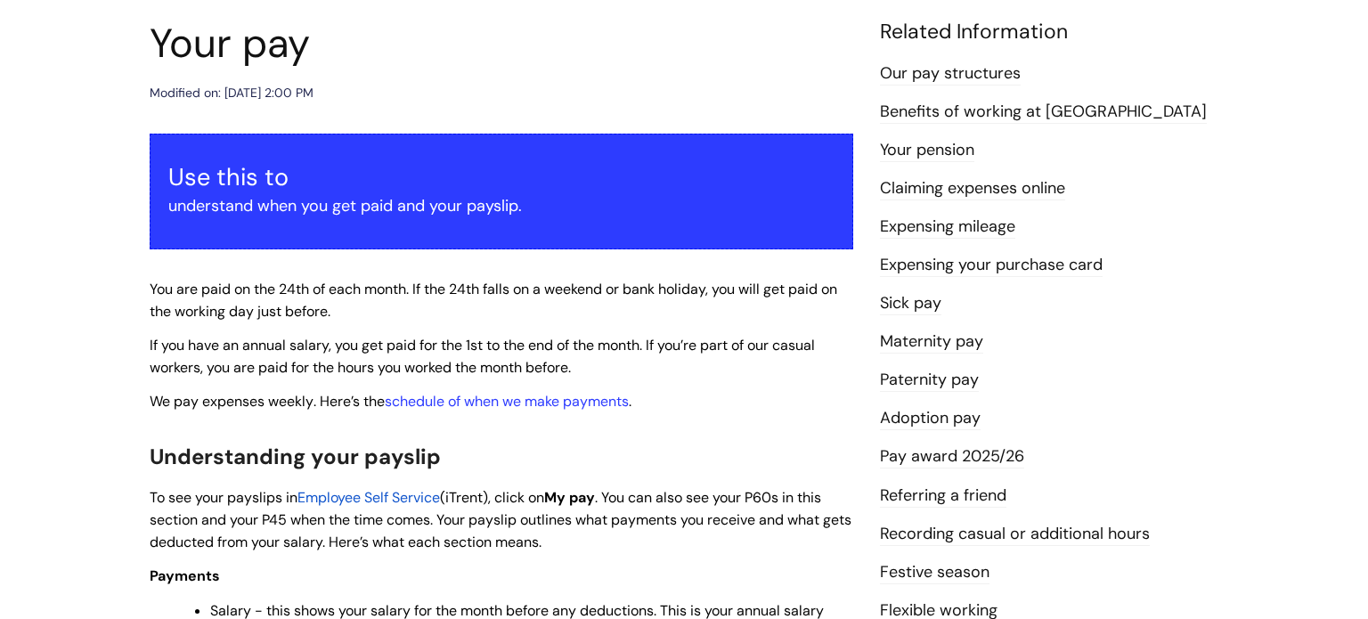
click at [932, 273] on link "Expensing your purchase card" at bounding box center [991, 265] width 223 height 23
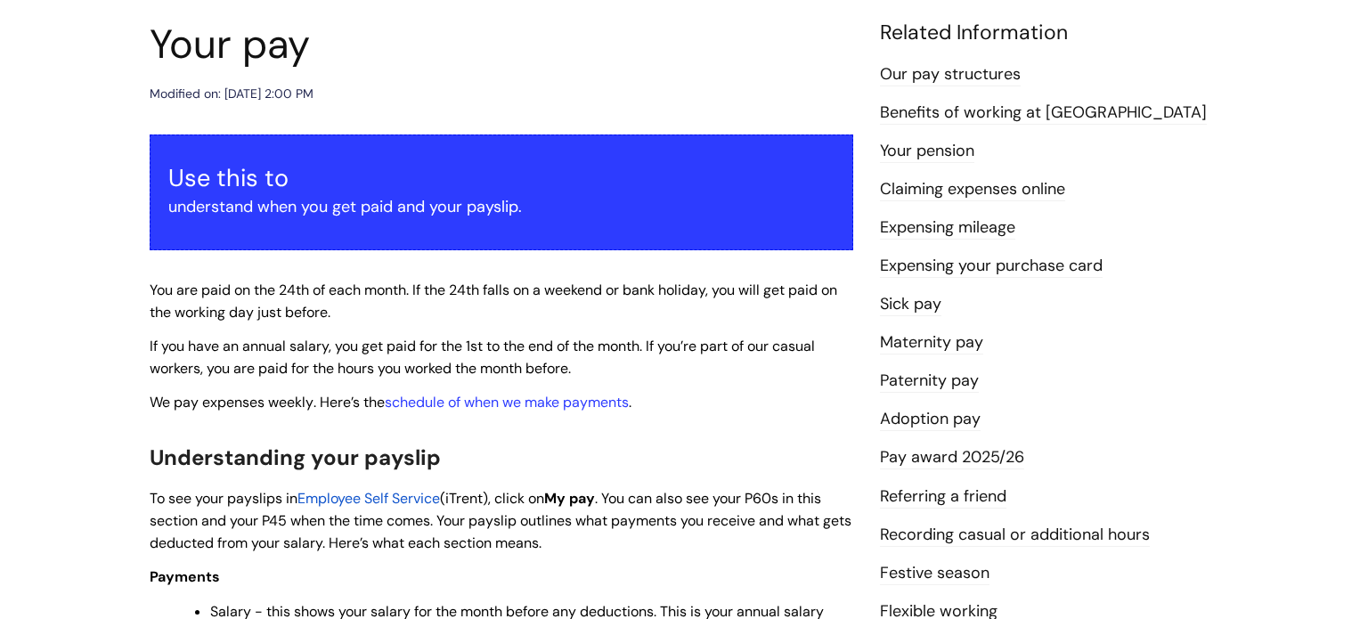
scroll to position [202, 0]
click at [983, 231] on link "Expensing mileage" at bounding box center [947, 227] width 135 height 23
